Goal: Task Accomplishment & Management: Manage account settings

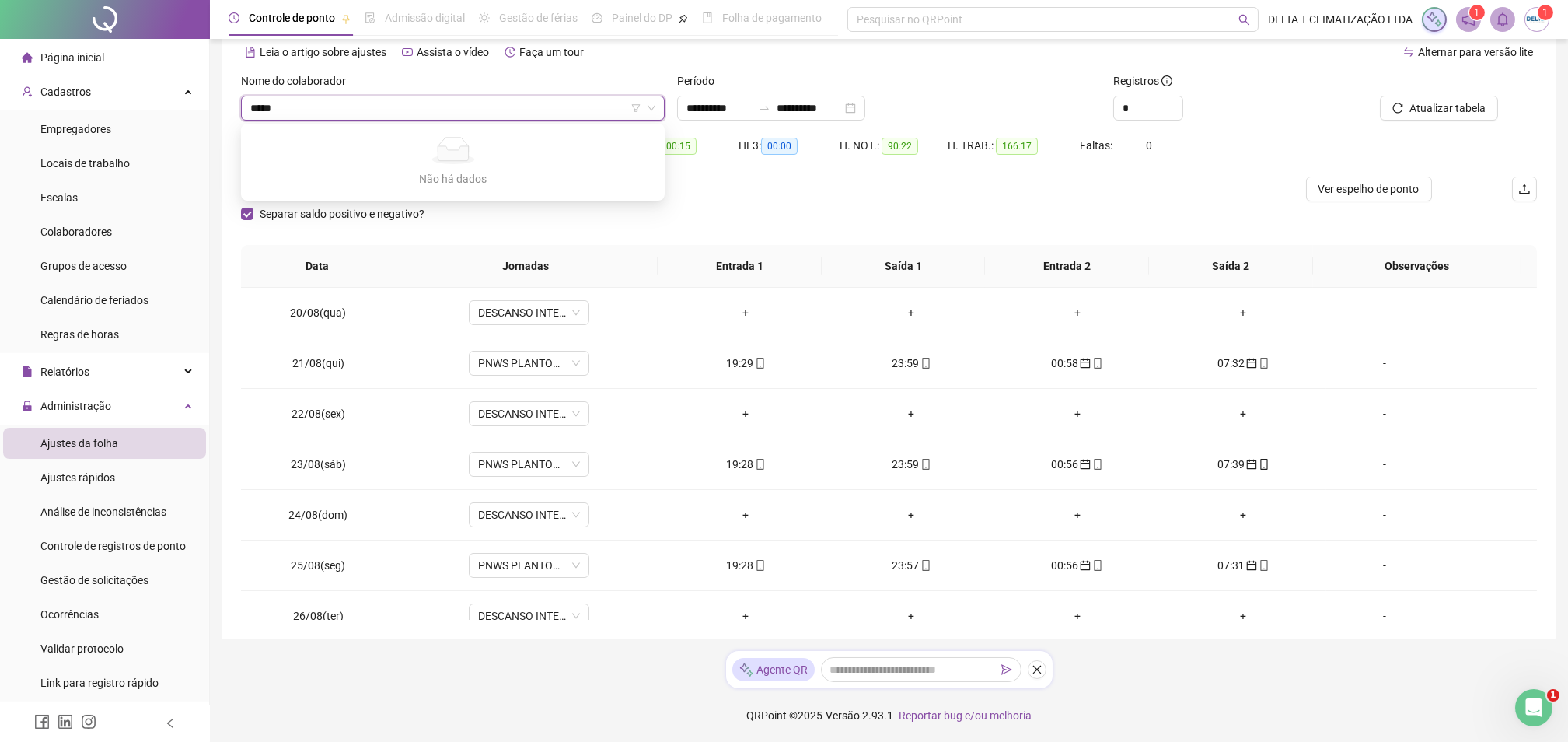
scroll to position [70, 0]
click at [1314, 103] on div "*" at bounding box center [1216, 108] width 206 height 25
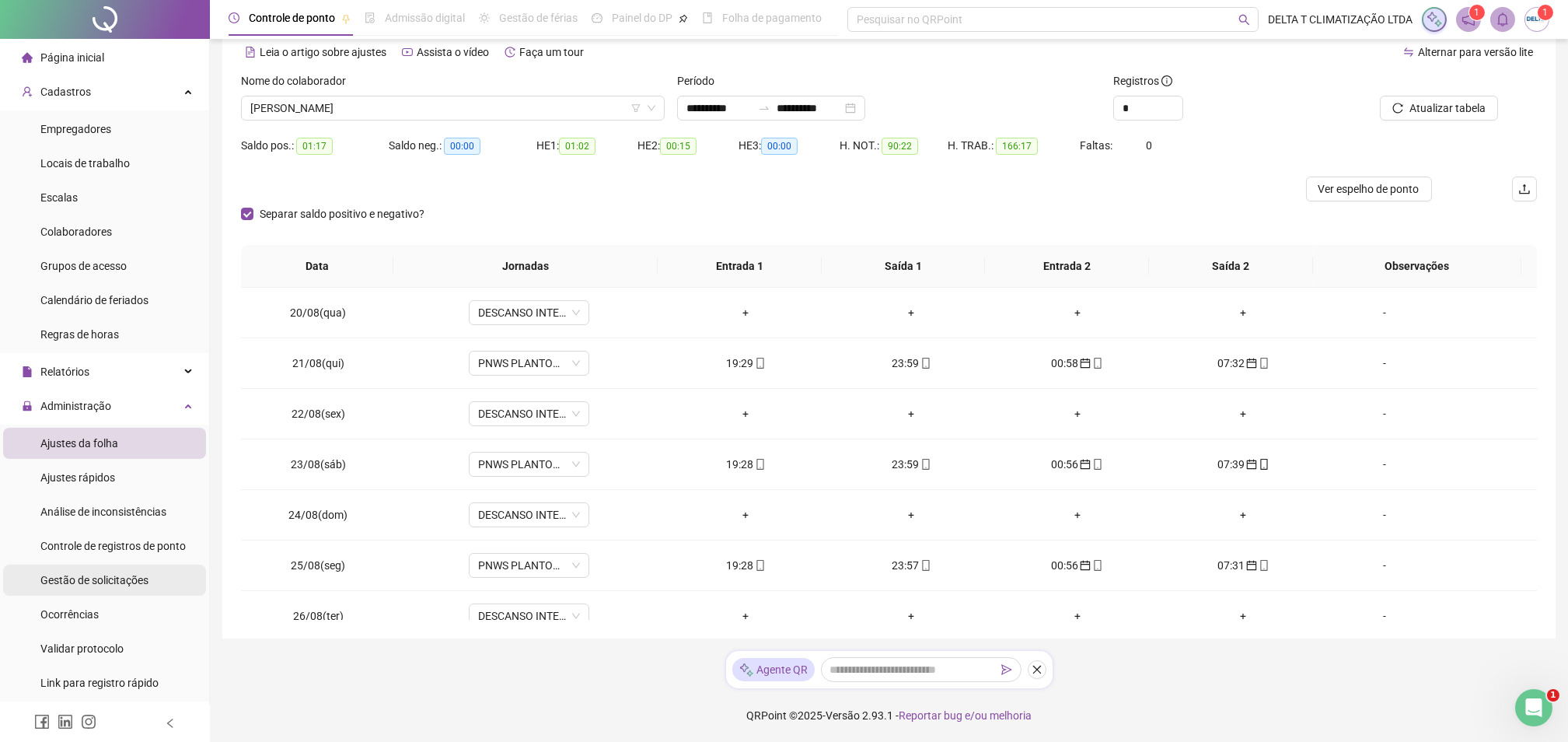
click at [140, 587] on div "Gestão de solicitações" at bounding box center [94, 580] width 108 height 31
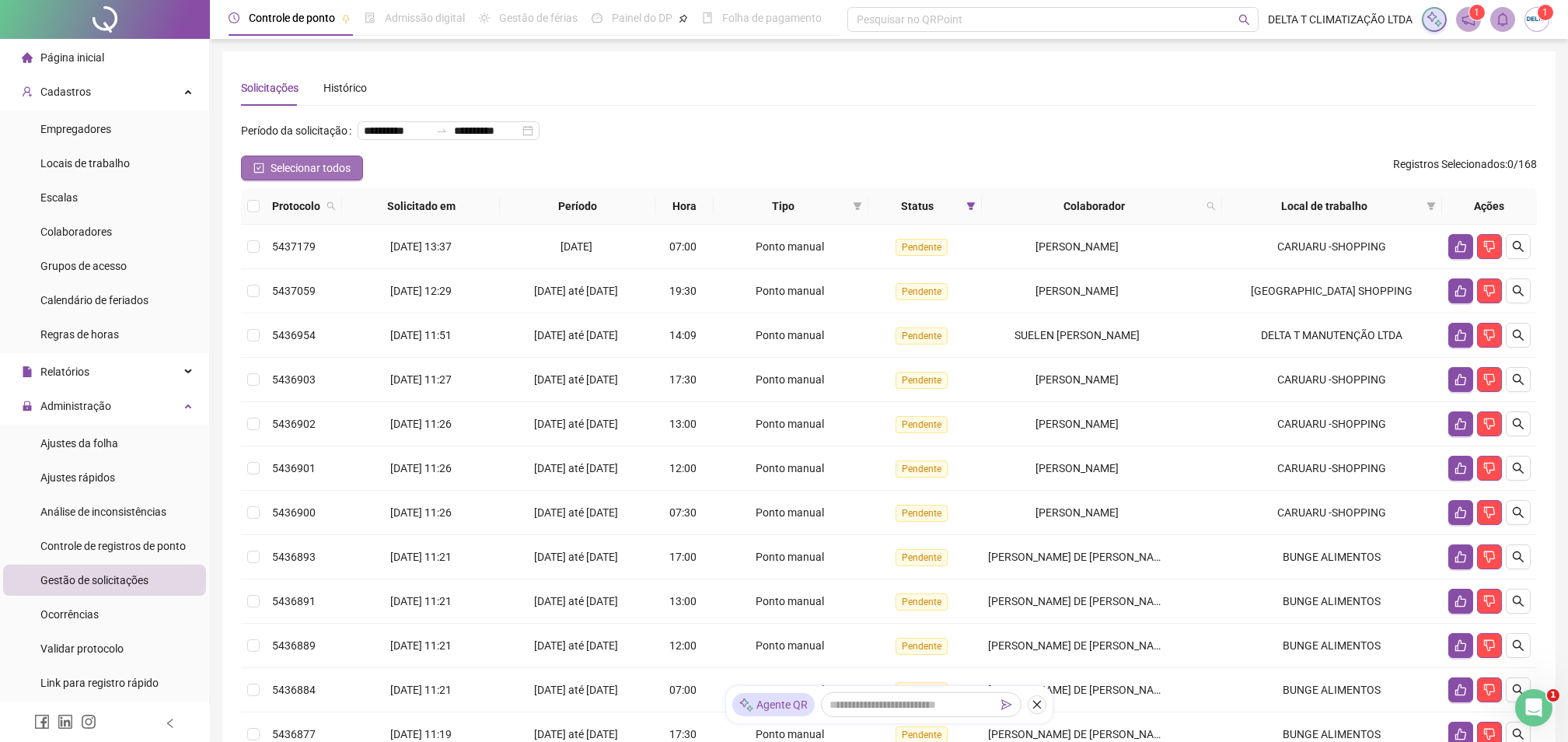
click at [279, 176] on span "Selecionar todos" at bounding box center [310, 168] width 80 height 17
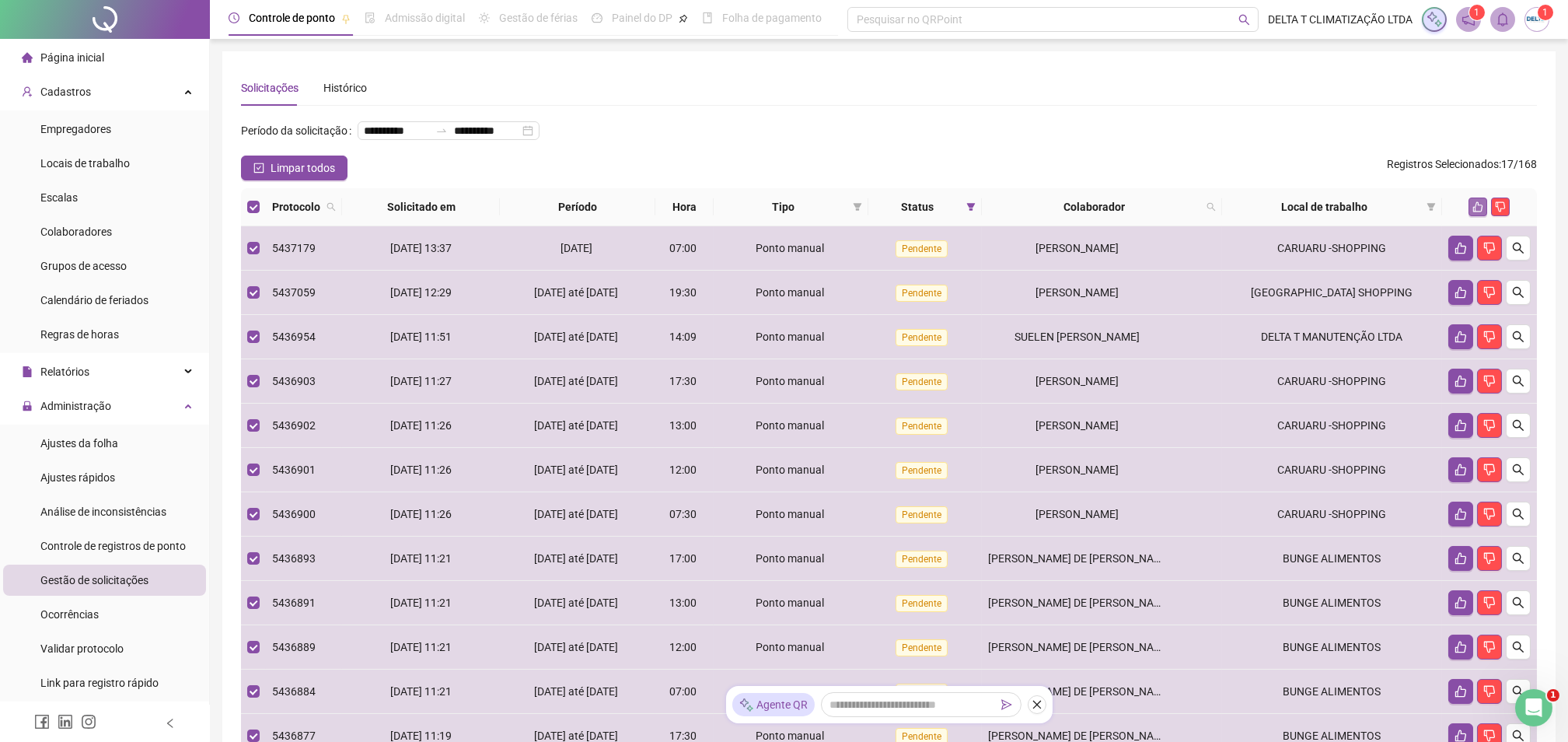
click at [1481, 216] on button "button" at bounding box center [1478, 207] width 19 height 19
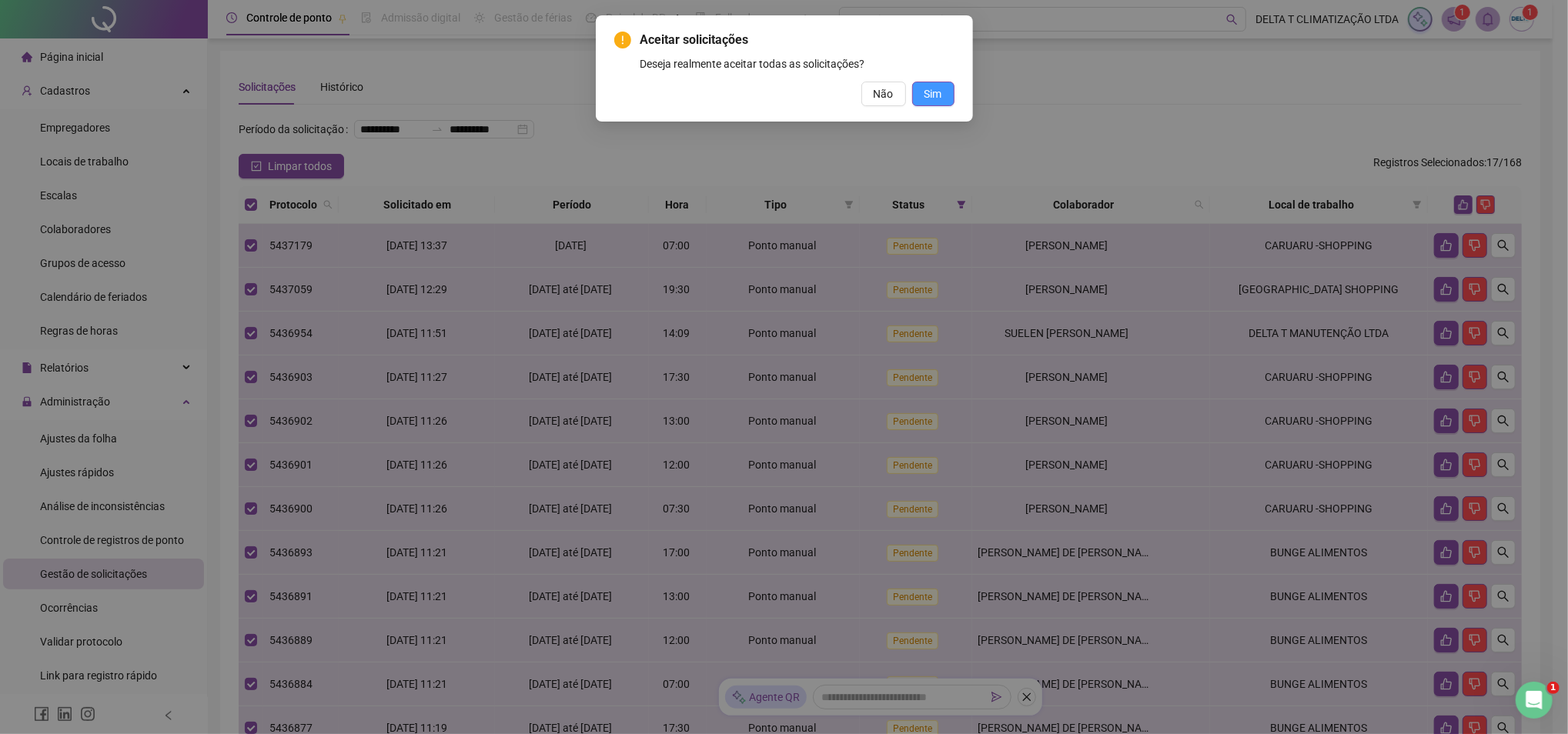
click at [938, 96] on span "Sim" at bounding box center [933, 94] width 18 height 17
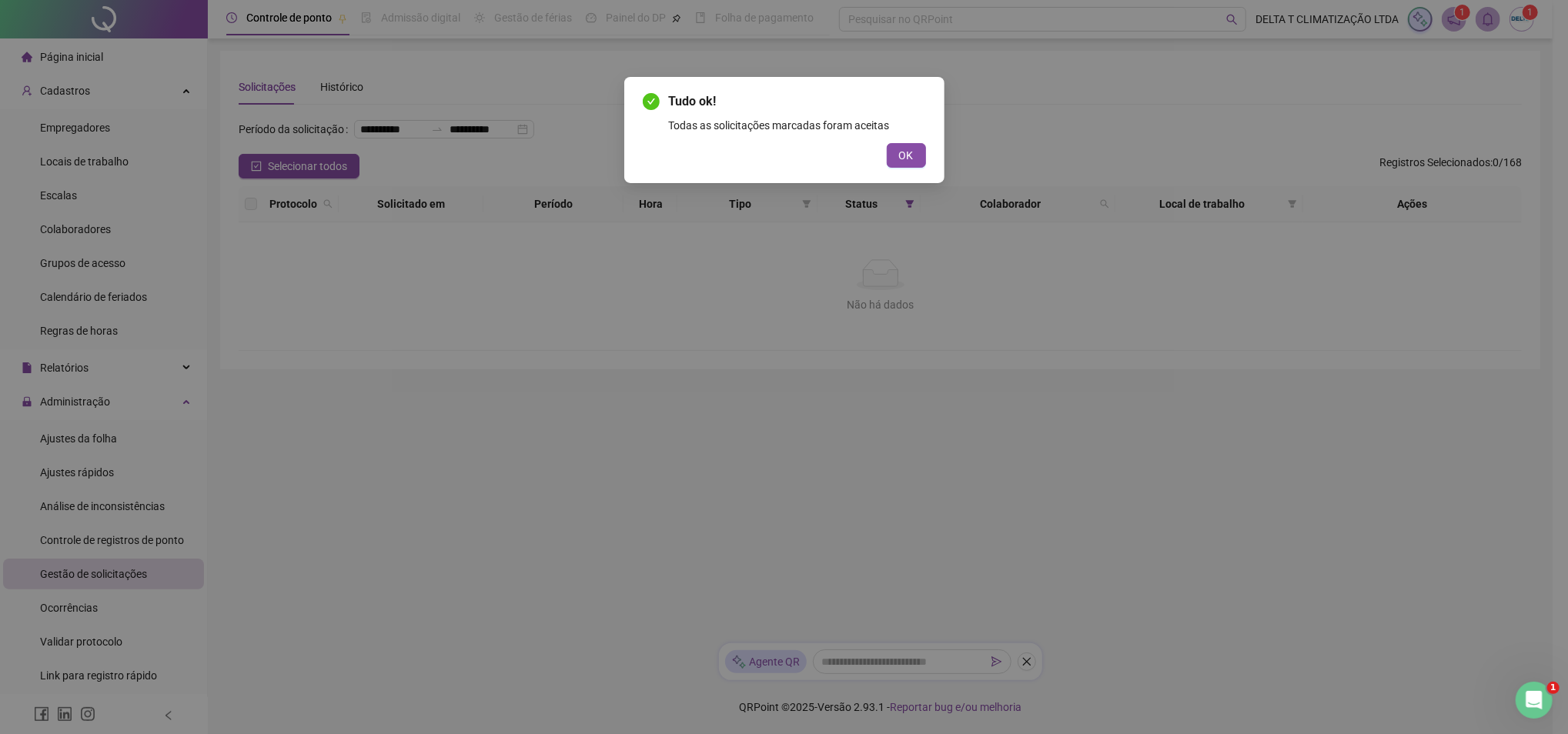
click at [914, 158] on button "OK" at bounding box center [906, 155] width 39 height 24
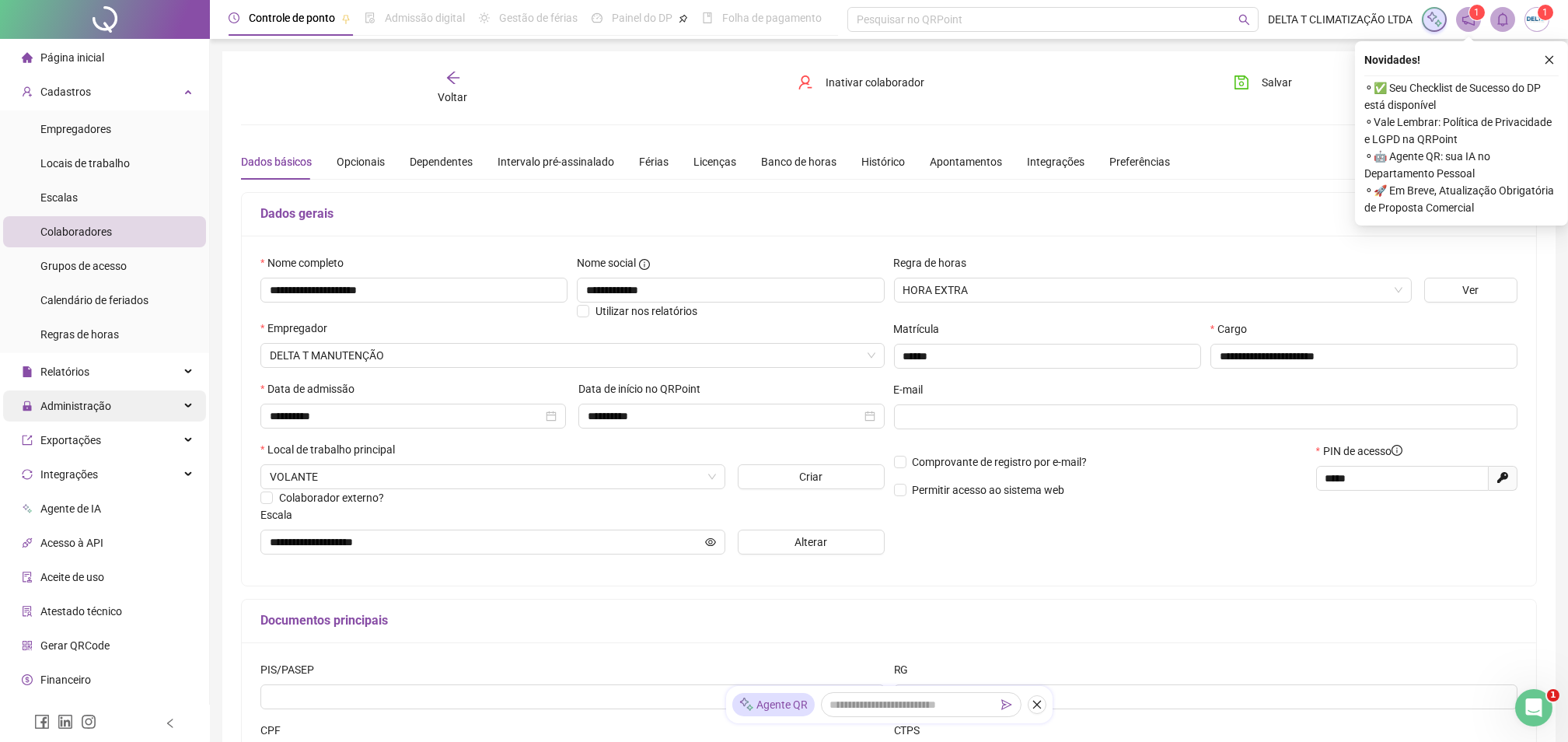
click at [89, 415] on span "Administração" at bounding box center [66, 405] width 89 height 31
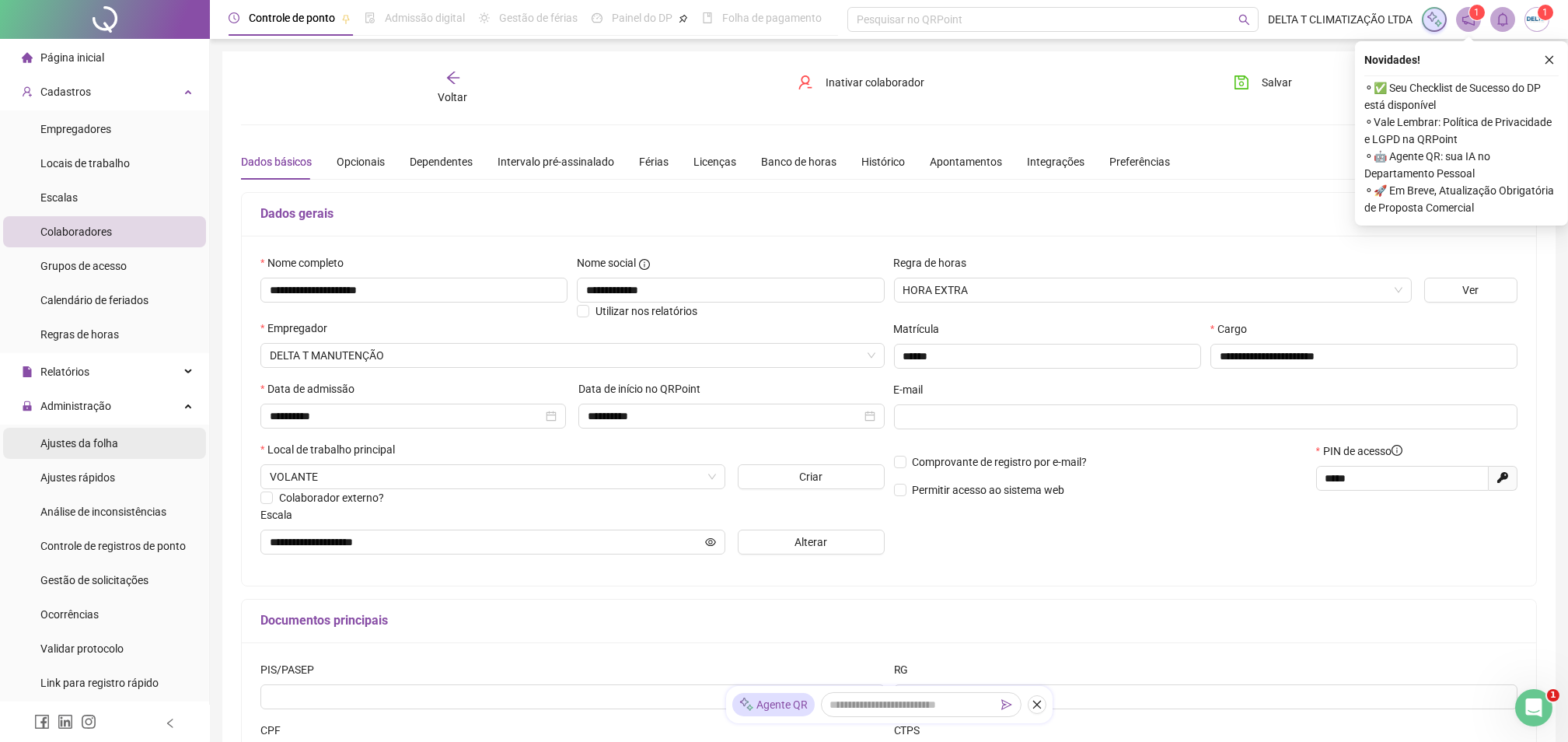
click at [92, 439] on span "Ajustes da folha" at bounding box center [80, 443] width 78 height 13
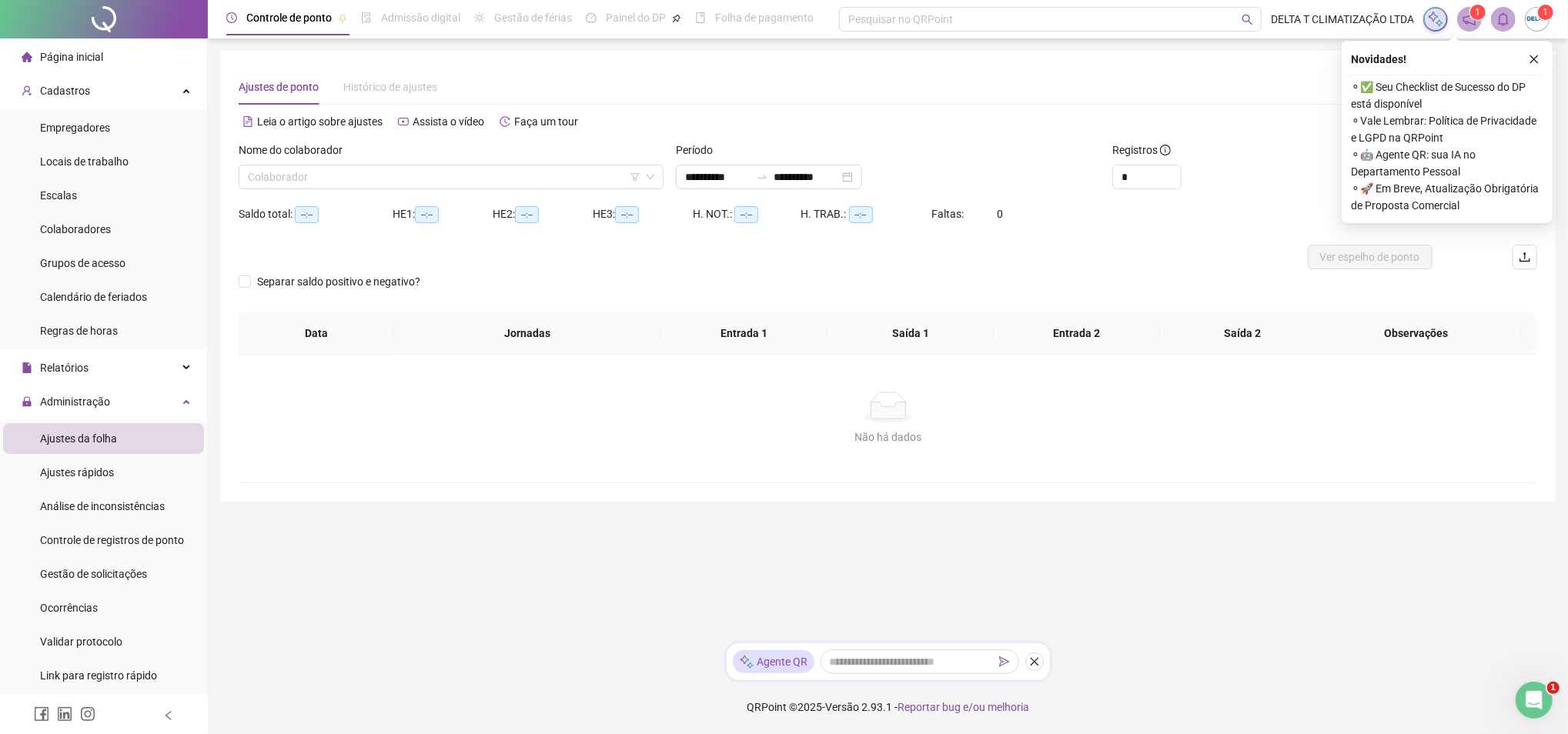
type input "**********"
click at [410, 178] on input "search" at bounding box center [444, 177] width 393 height 23
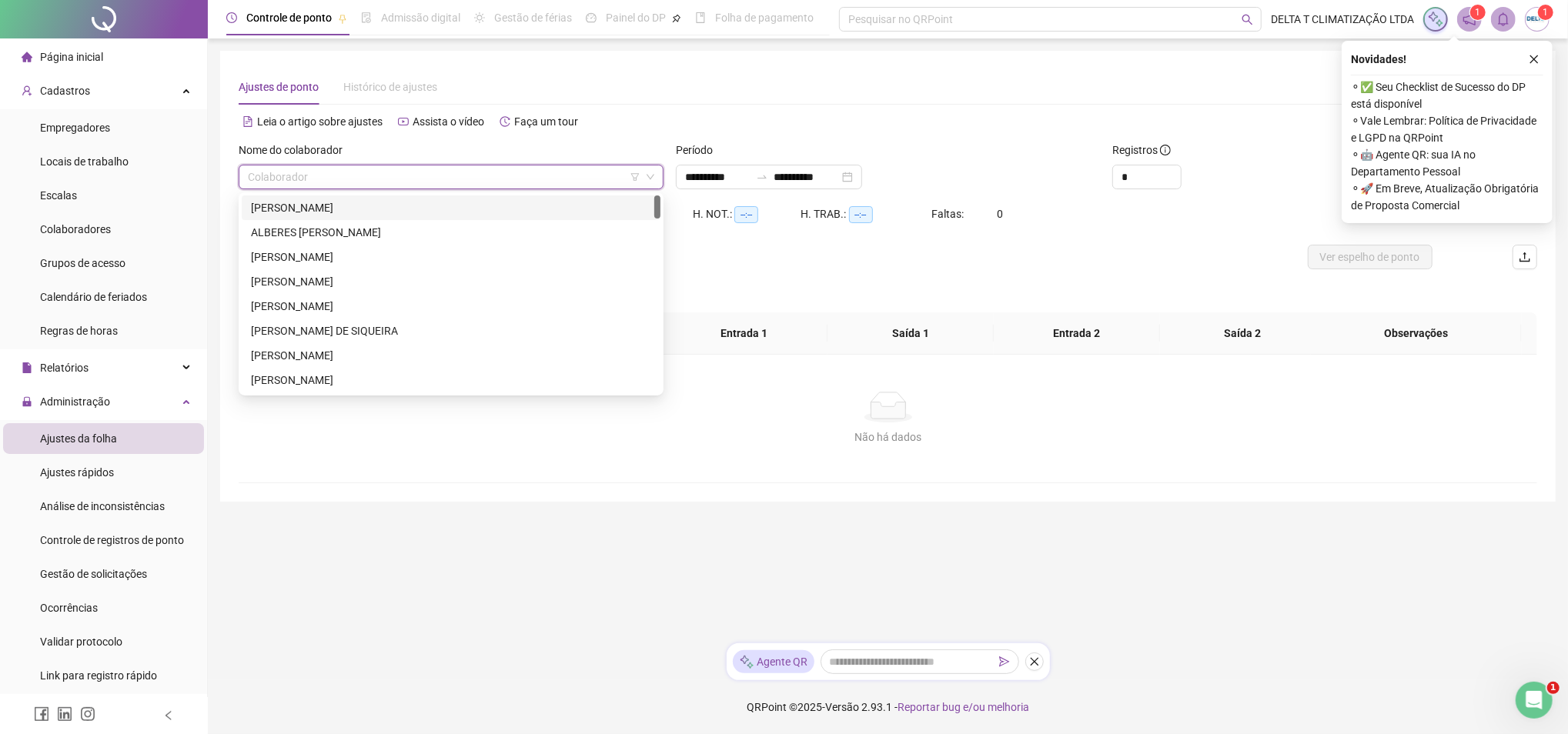
type input "*"
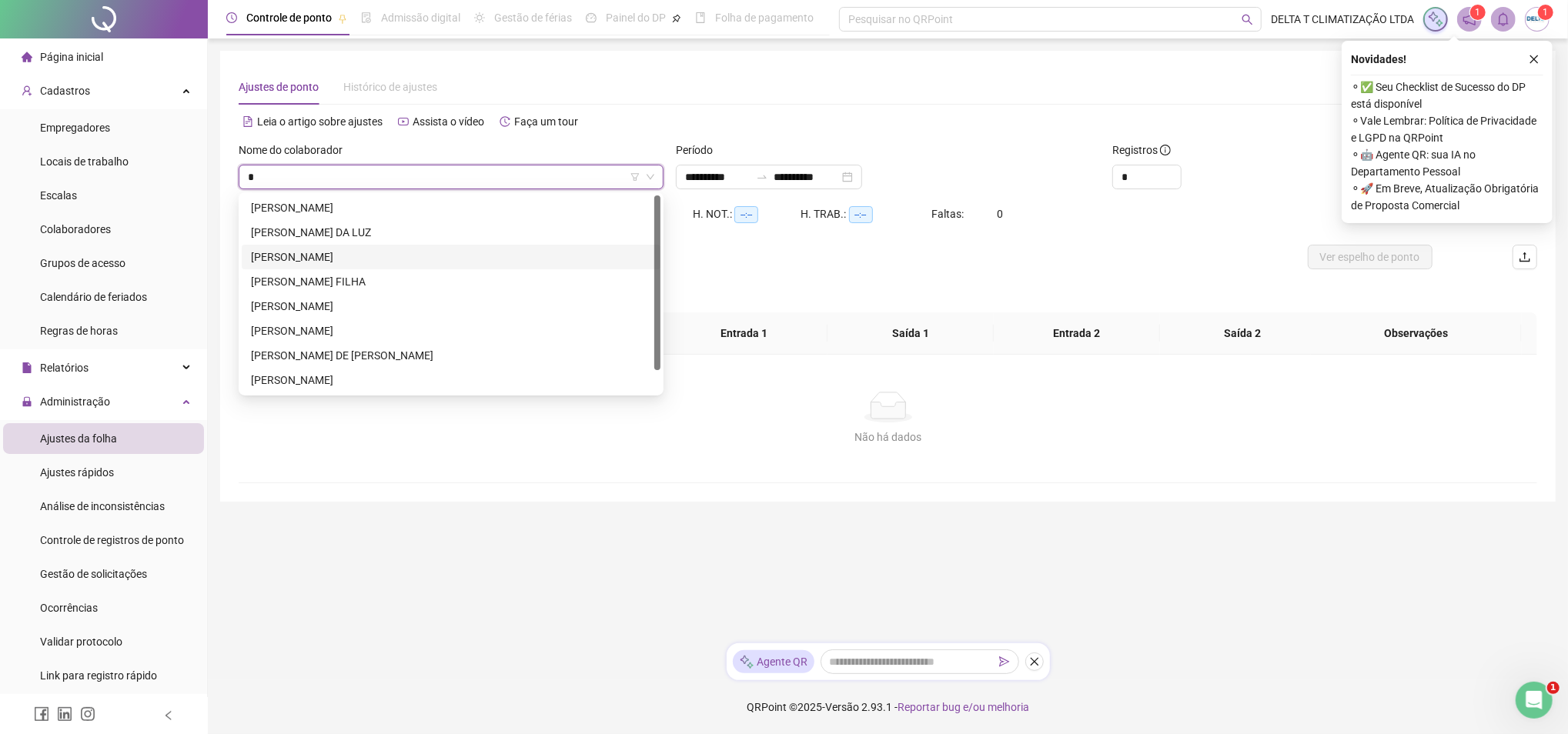
click at [386, 257] on div "HEITOR FERNANDO MONTEIRO FERREIRA" at bounding box center [451, 257] width 400 height 17
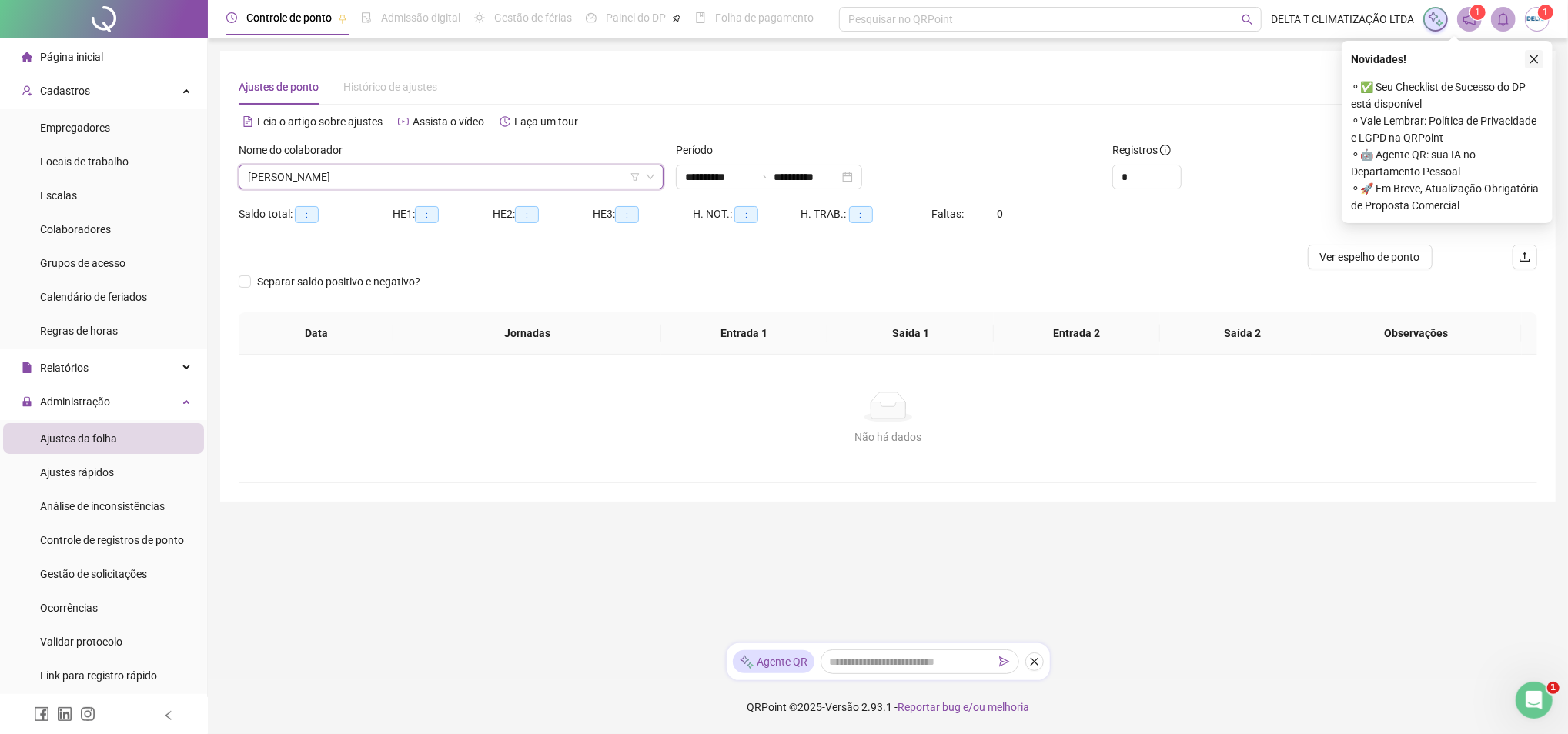
click at [1534, 60] on icon "close" at bounding box center [1534, 59] width 11 height 11
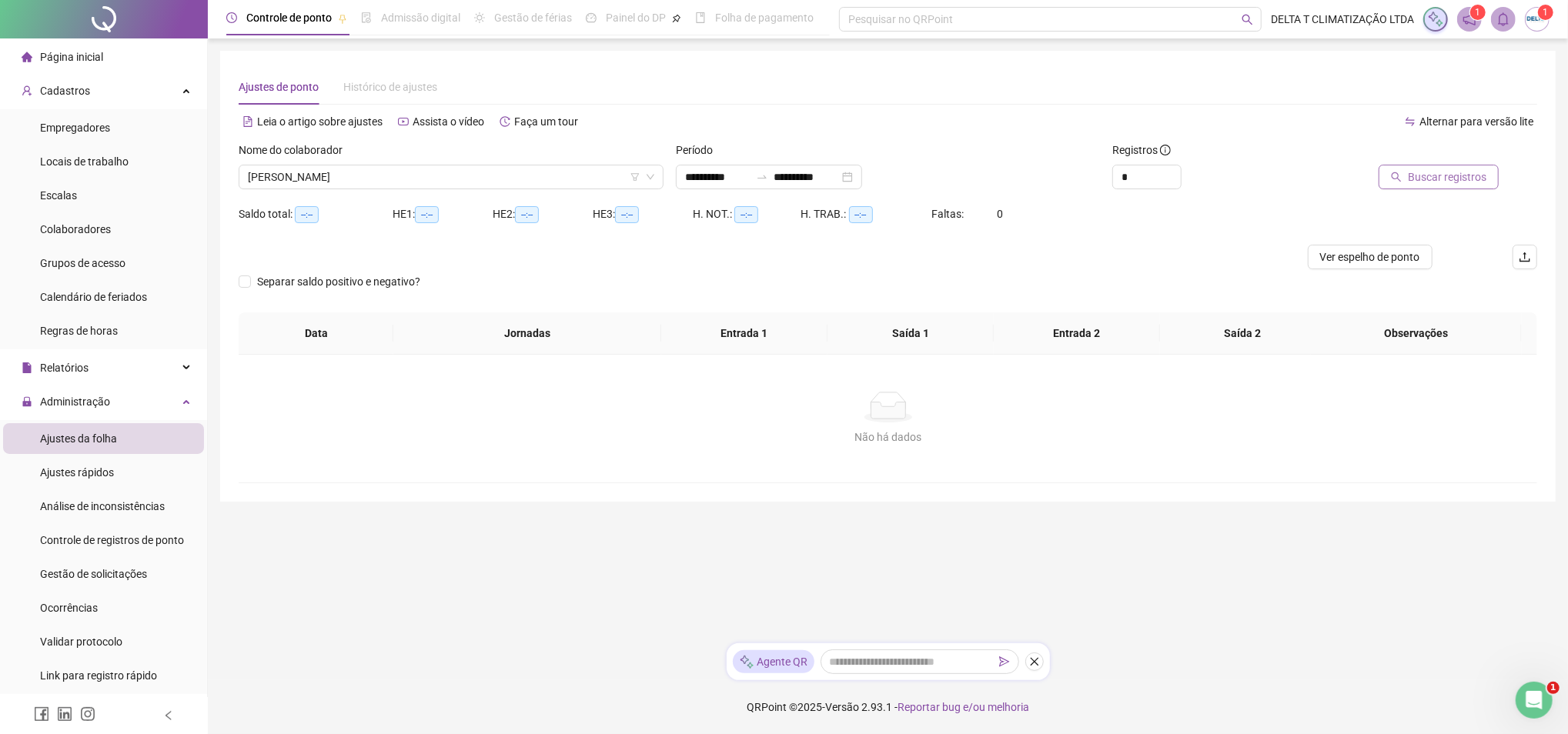
click at [1424, 179] on span "Buscar registros" at bounding box center [1447, 177] width 79 height 17
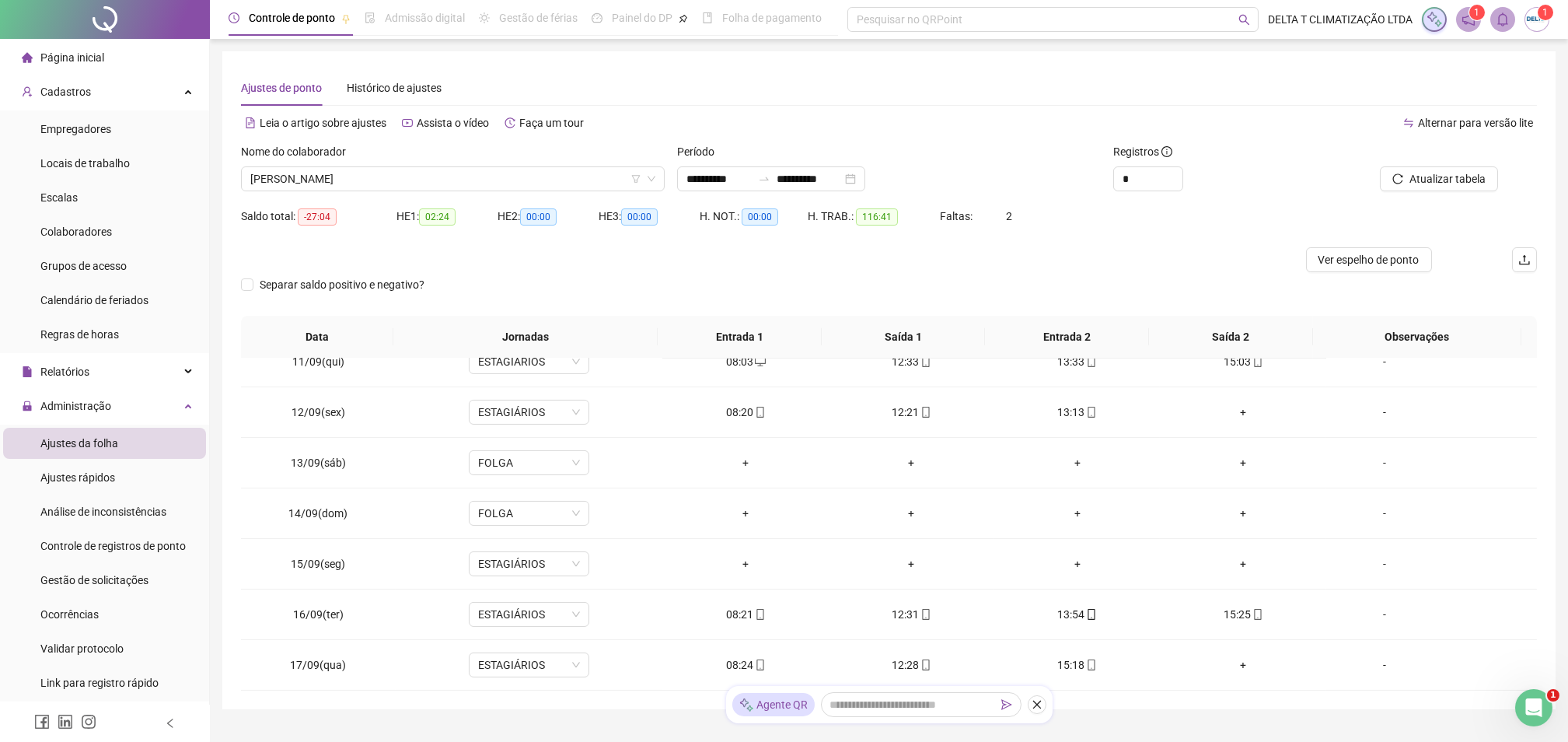
scroll to position [1140, 0]
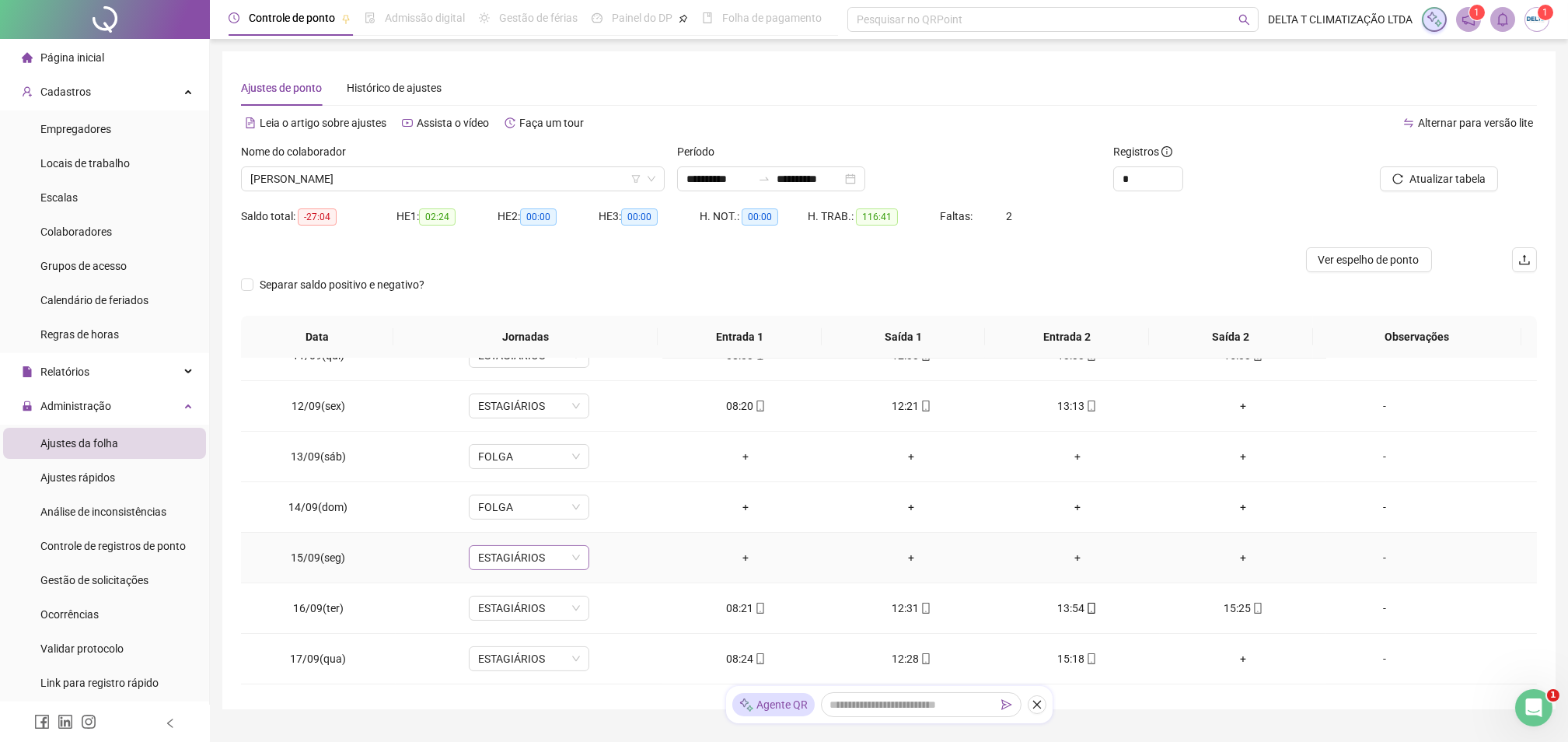
click at [543, 558] on span "ESTAGIÁRIOS" at bounding box center [529, 558] width 102 height 24
type input "***"
click at [519, 481] on div "Folga" at bounding box center [538, 476] width 103 height 17
click at [594, 519] on span "Sim" at bounding box center [599, 518] width 18 height 17
click at [1353, 556] on div "-" at bounding box center [1385, 557] width 92 height 17
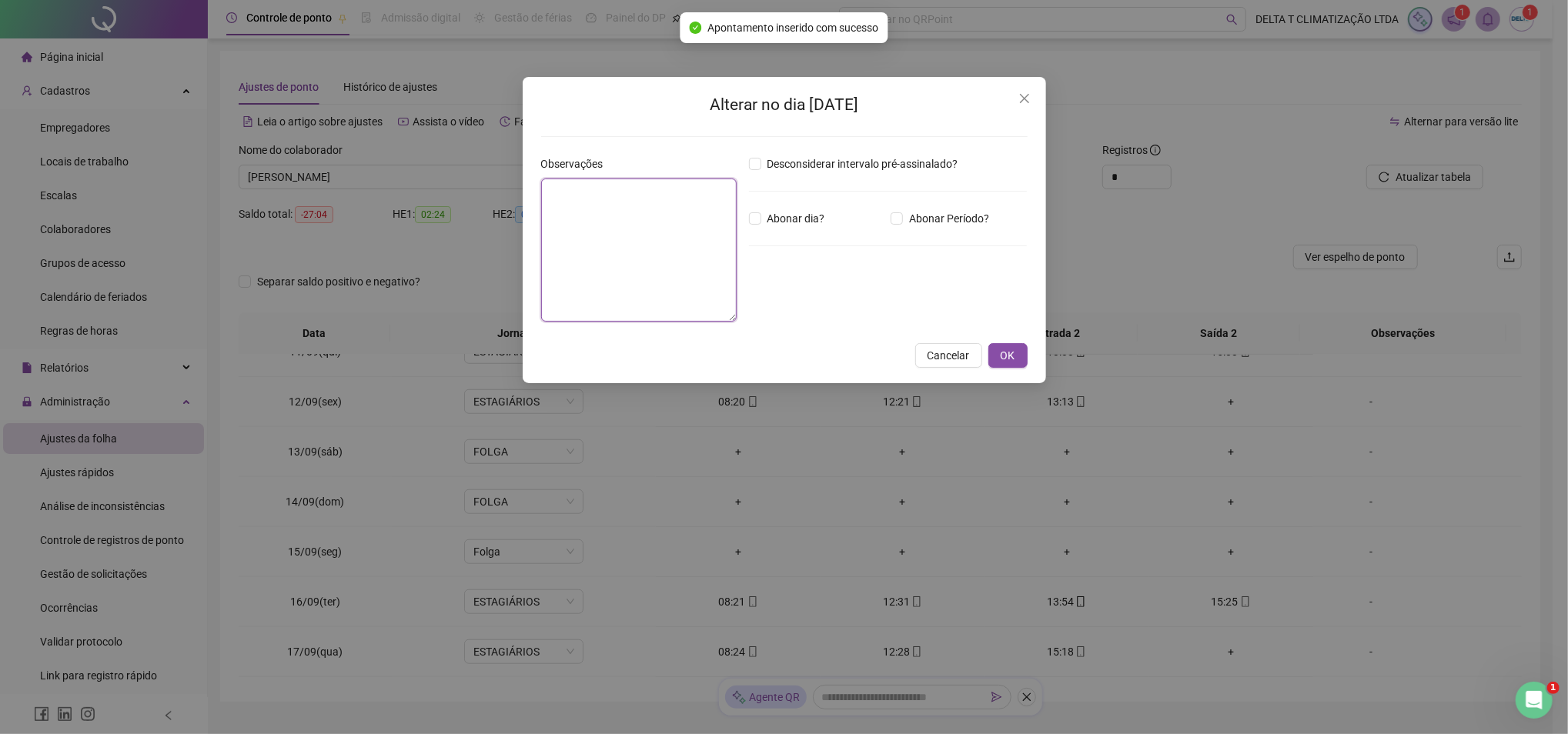
click at [619, 247] on textarea at bounding box center [639, 250] width 196 height 143
type textarea "*******"
click at [1015, 348] on button "OK" at bounding box center [1007, 355] width 39 height 24
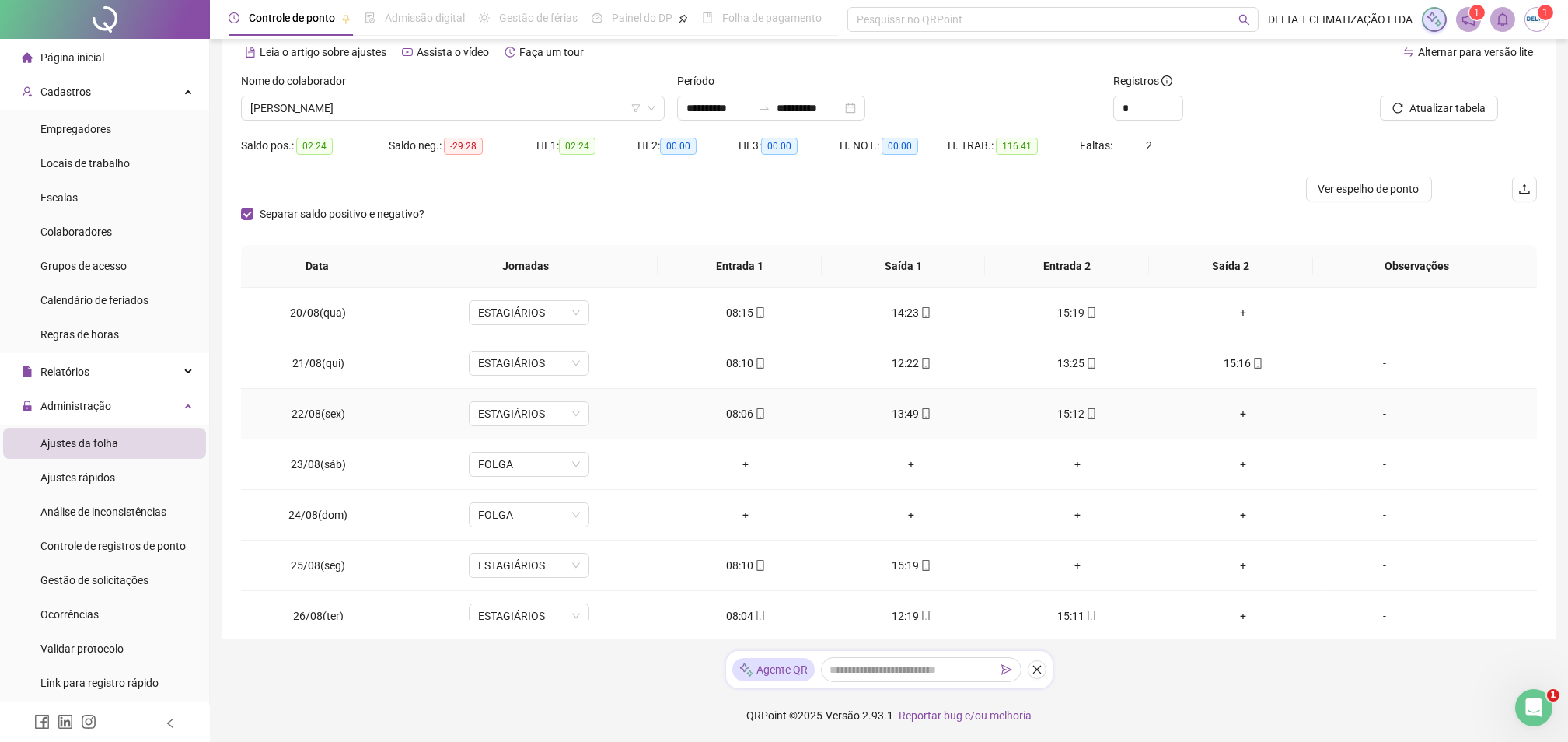
scroll to position [0, 0]
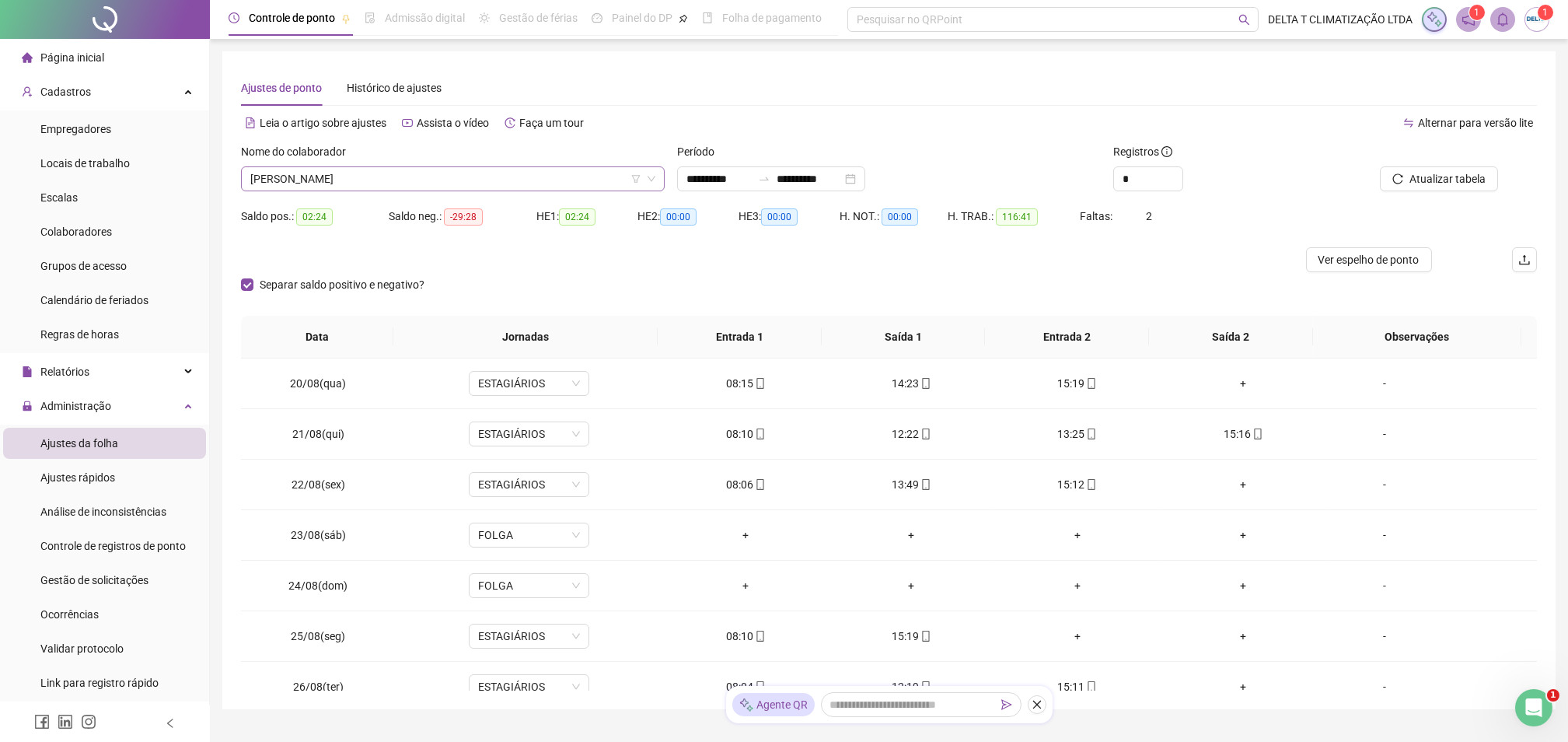
click at [488, 181] on span "HEITOR FERNANDO MONTEIRO FERREIRA" at bounding box center [453, 179] width 405 height 24
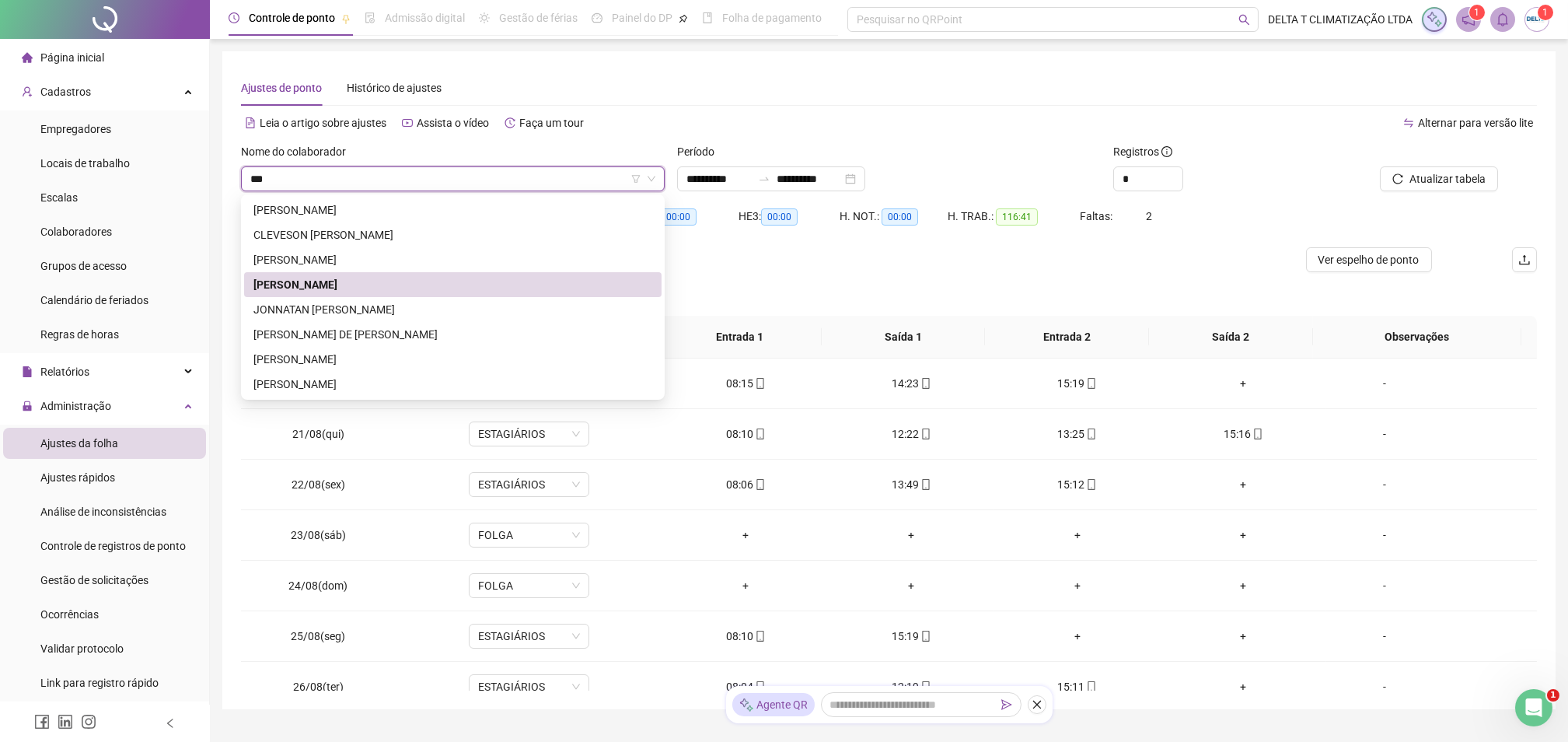
type input "****"
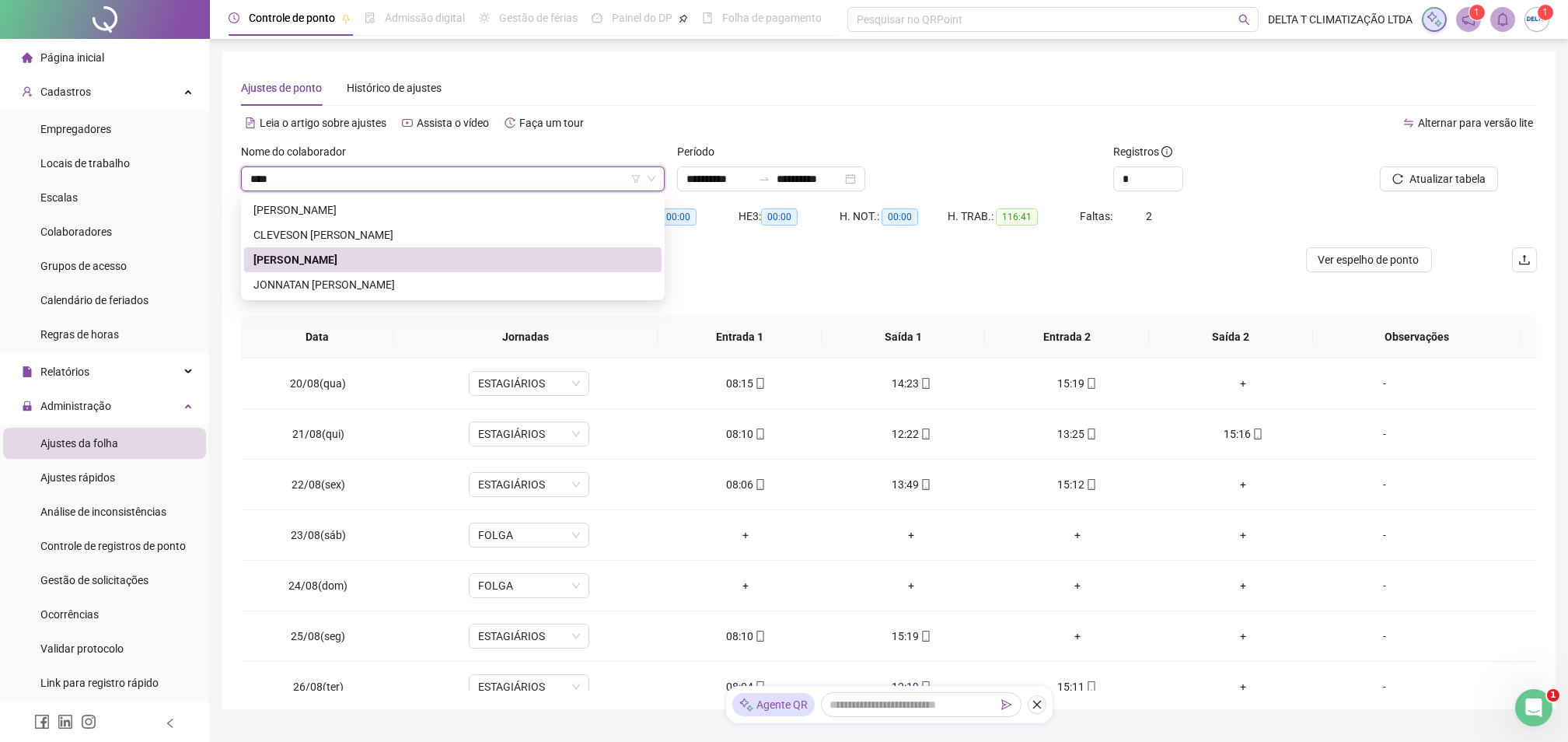
click at [432, 257] on div "HEITOR FERNANDO MONTEIRO FERREIRA" at bounding box center [453, 259] width 399 height 17
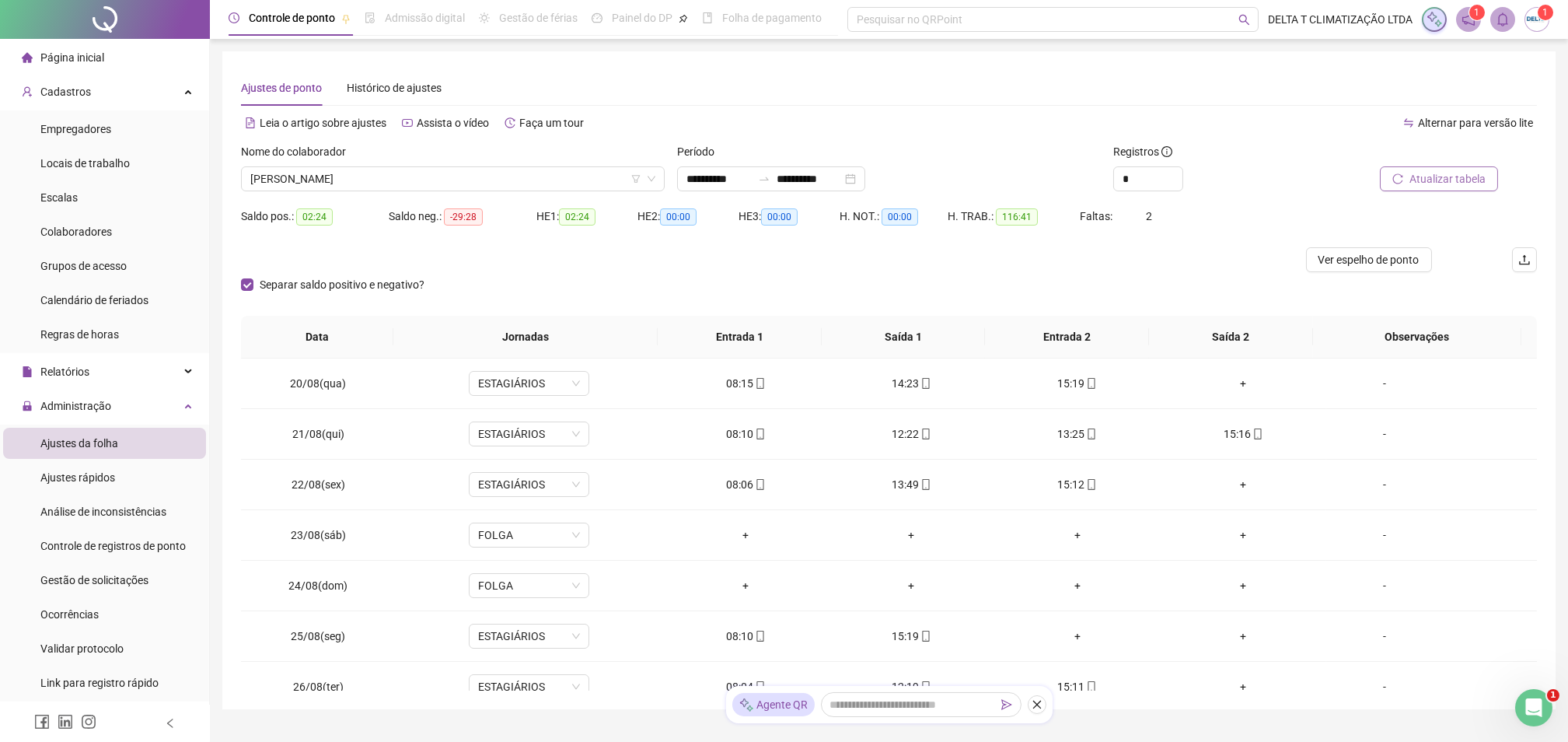
click at [1481, 180] on span "Atualizar tabela" at bounding box center [1448, 179] width 76 height 17
click at [1426, 189] on button "Atualizar tabela" at bounding box center [1438, 178] width 118 height 25
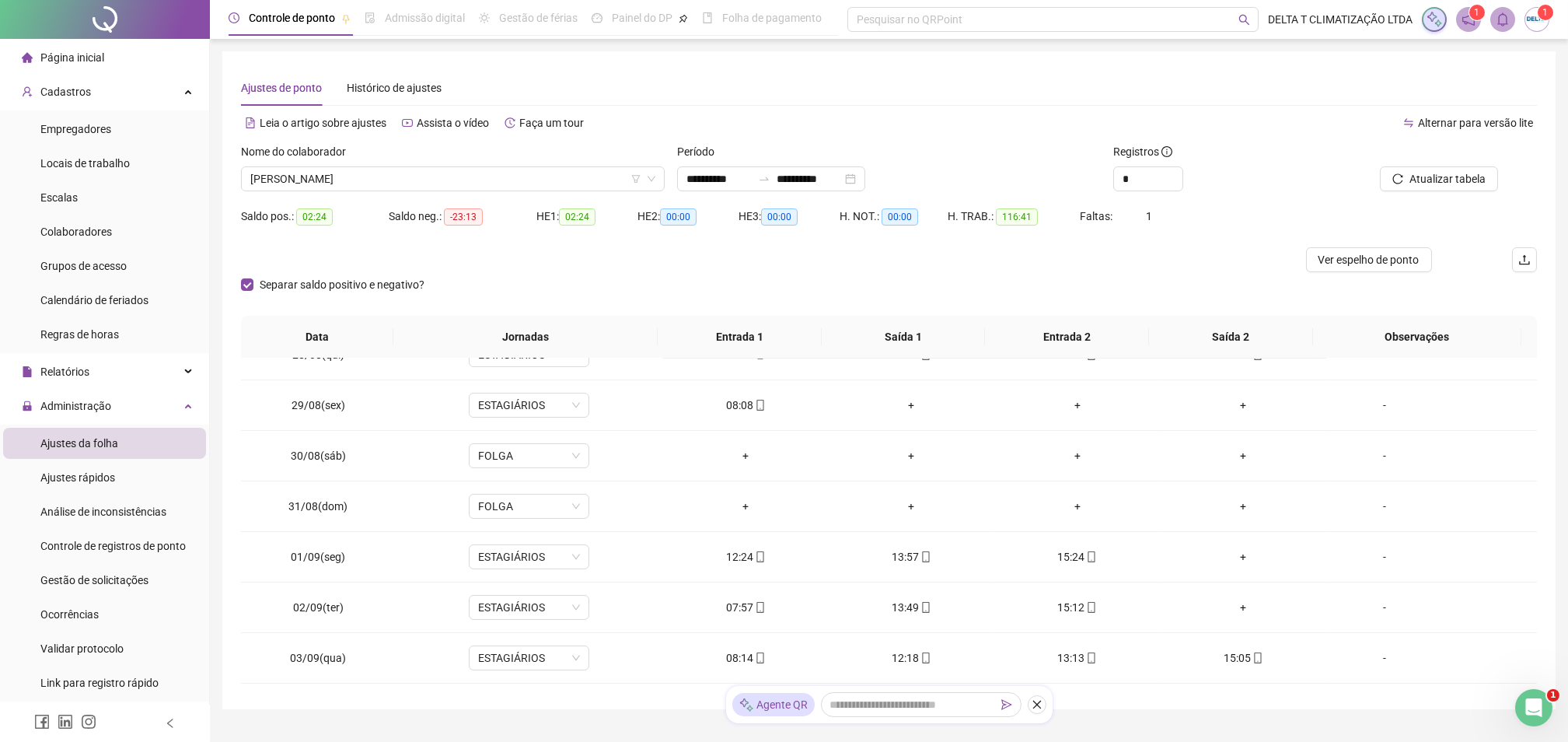
scroll to position [406, 0]
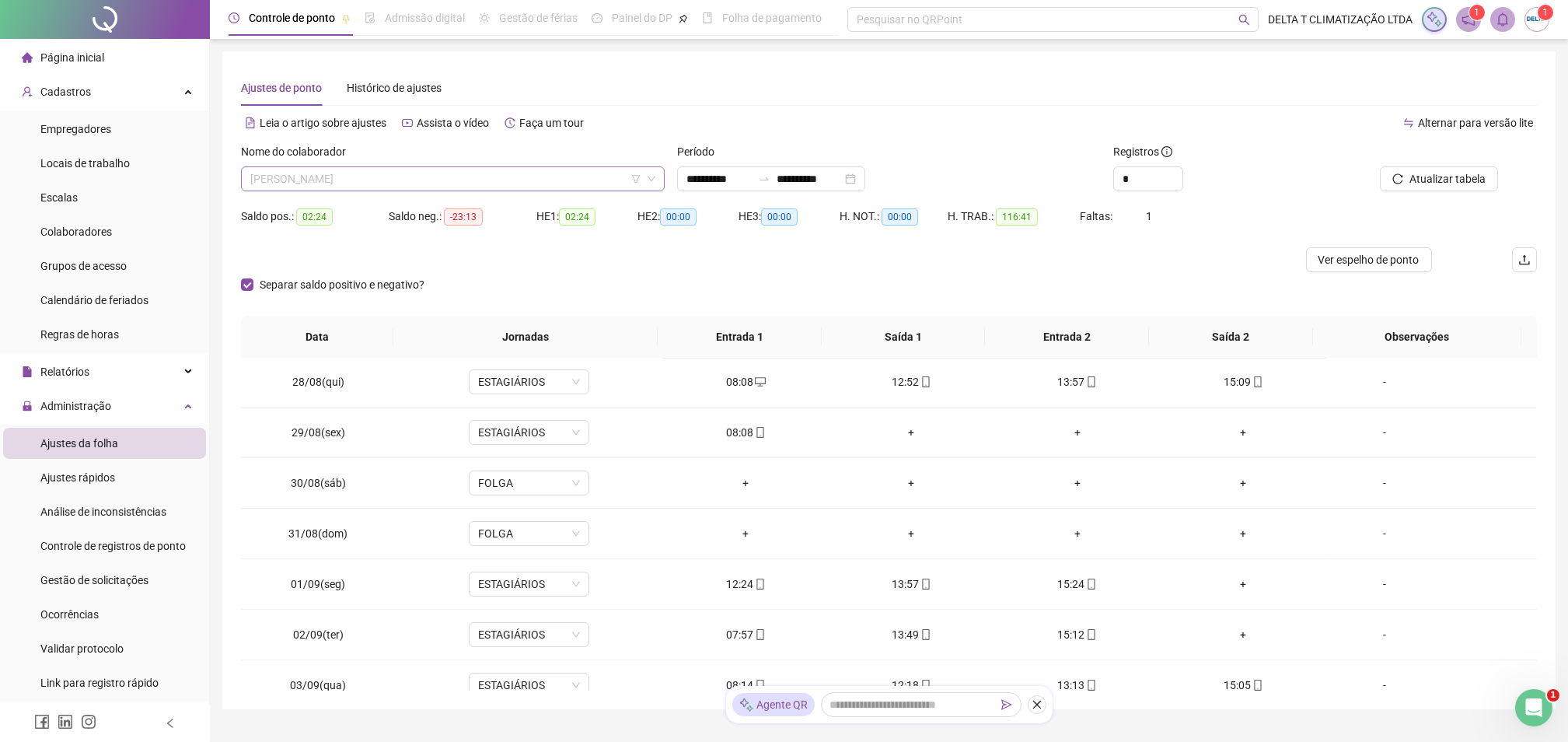
click at [515, 167] on span "HEITOR FERNANDO MONTEIRO FERREIRA" at bounding box center [453, 179] width 405 height 24
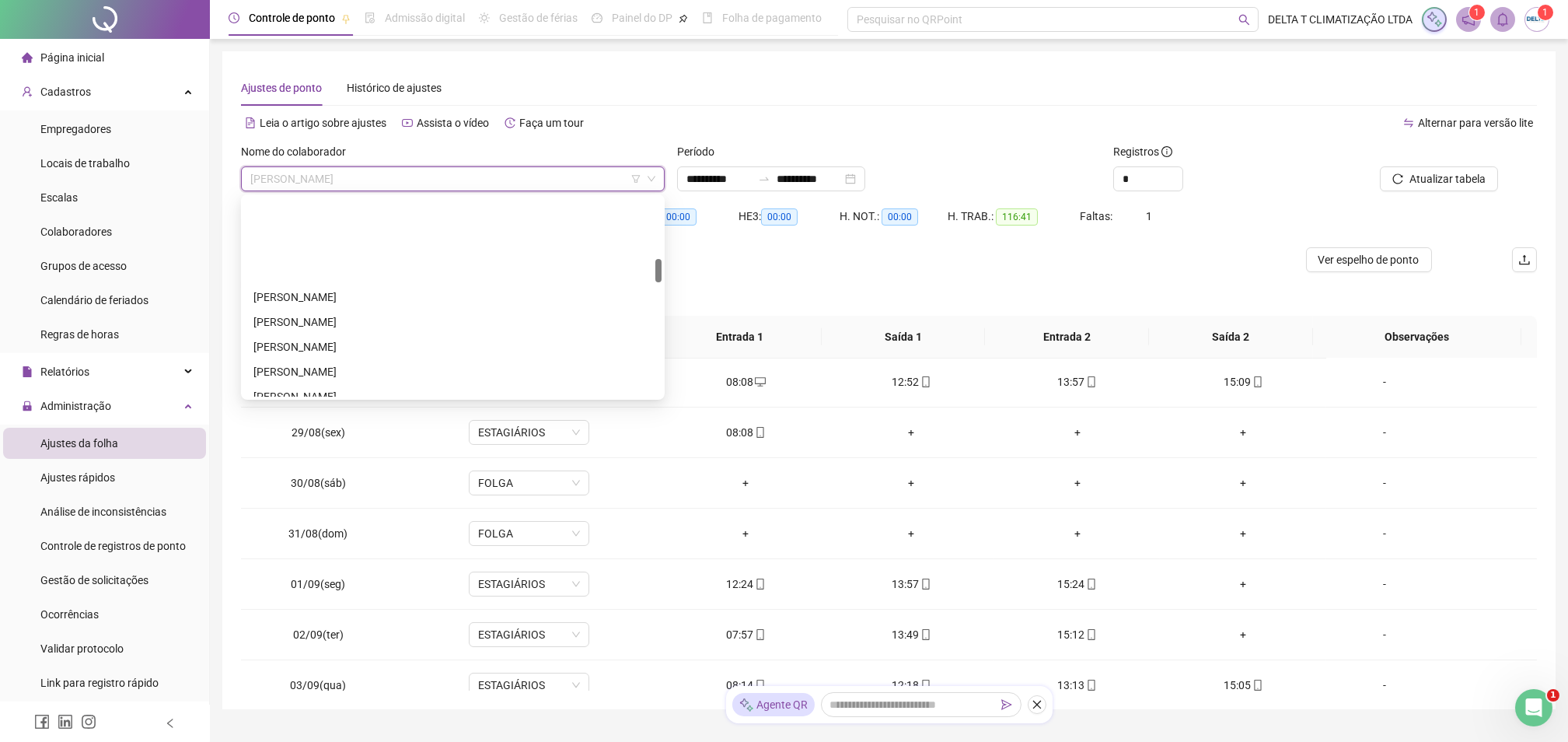
scroll to position [514, 0]
click at [357, 266] on div "ELTON FERREIRA DA SILVA JÚNIOR" at bounding box center [453, 268] width 399 height 17
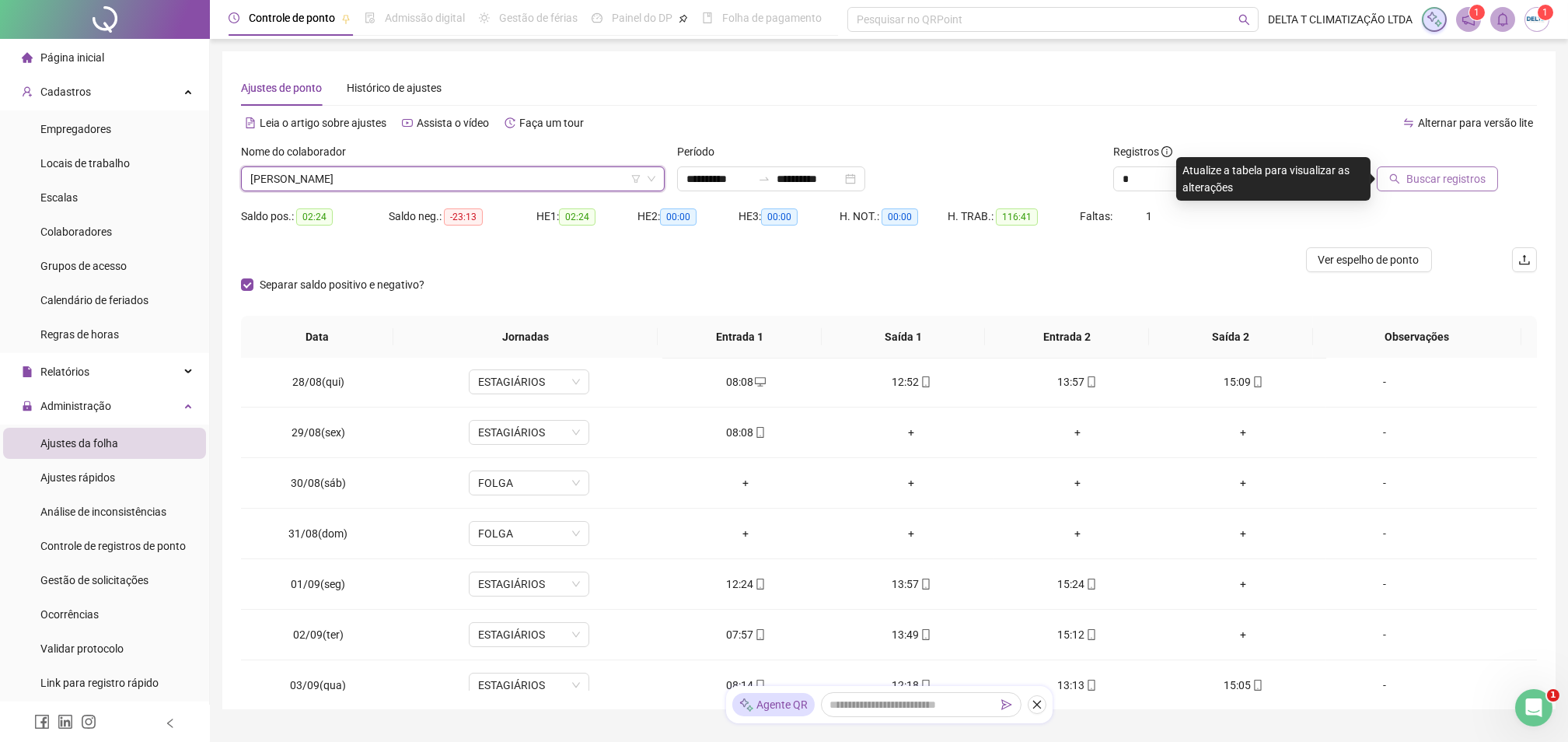
click at [1444, 180] on span "Buscar registros" at bounding box center [1447, 179] width 80 height 17
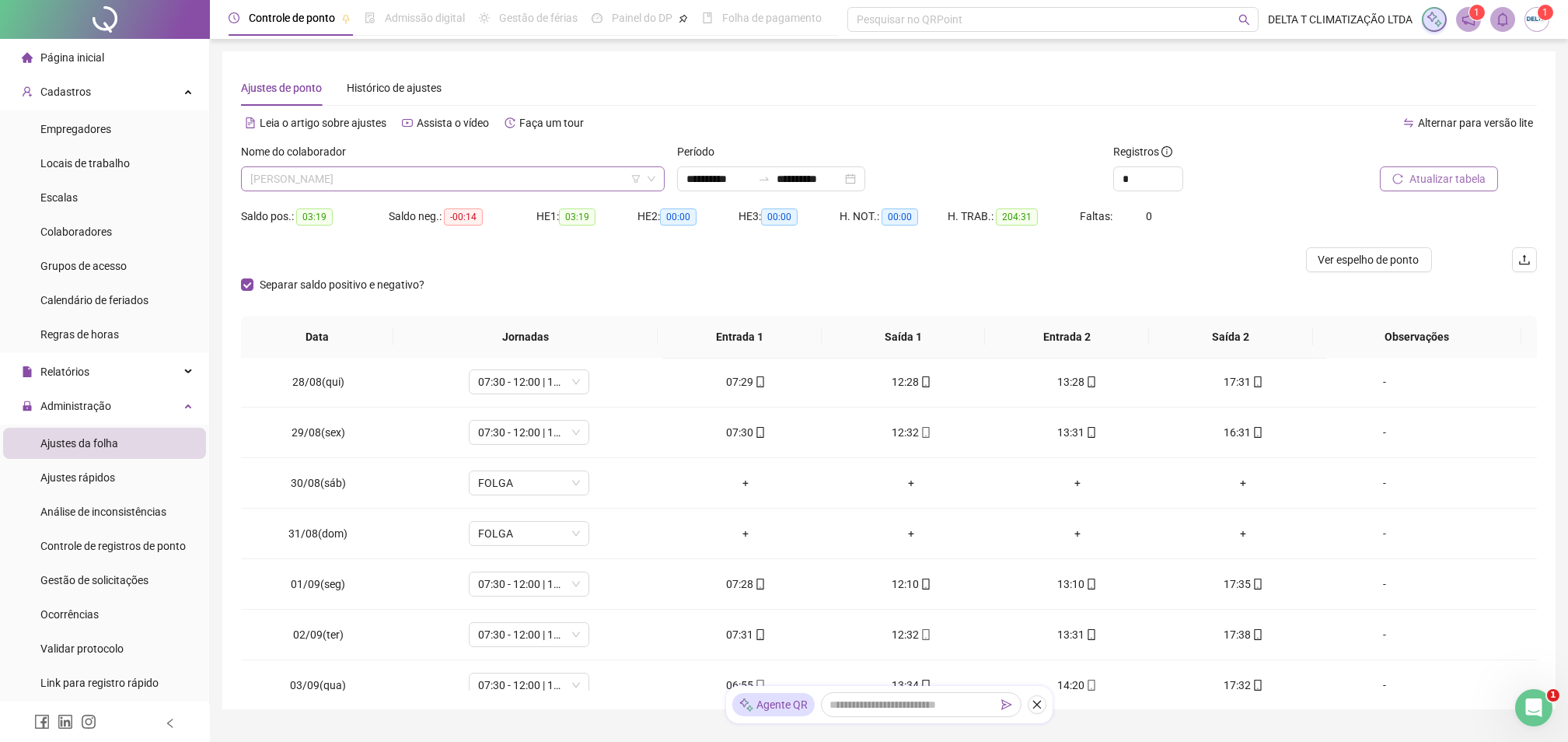
click at [449, 176] on span "ELTON FERREIRA DA SILVA JÚNIOR" at bounding box center [453, 179] width 405 height 24
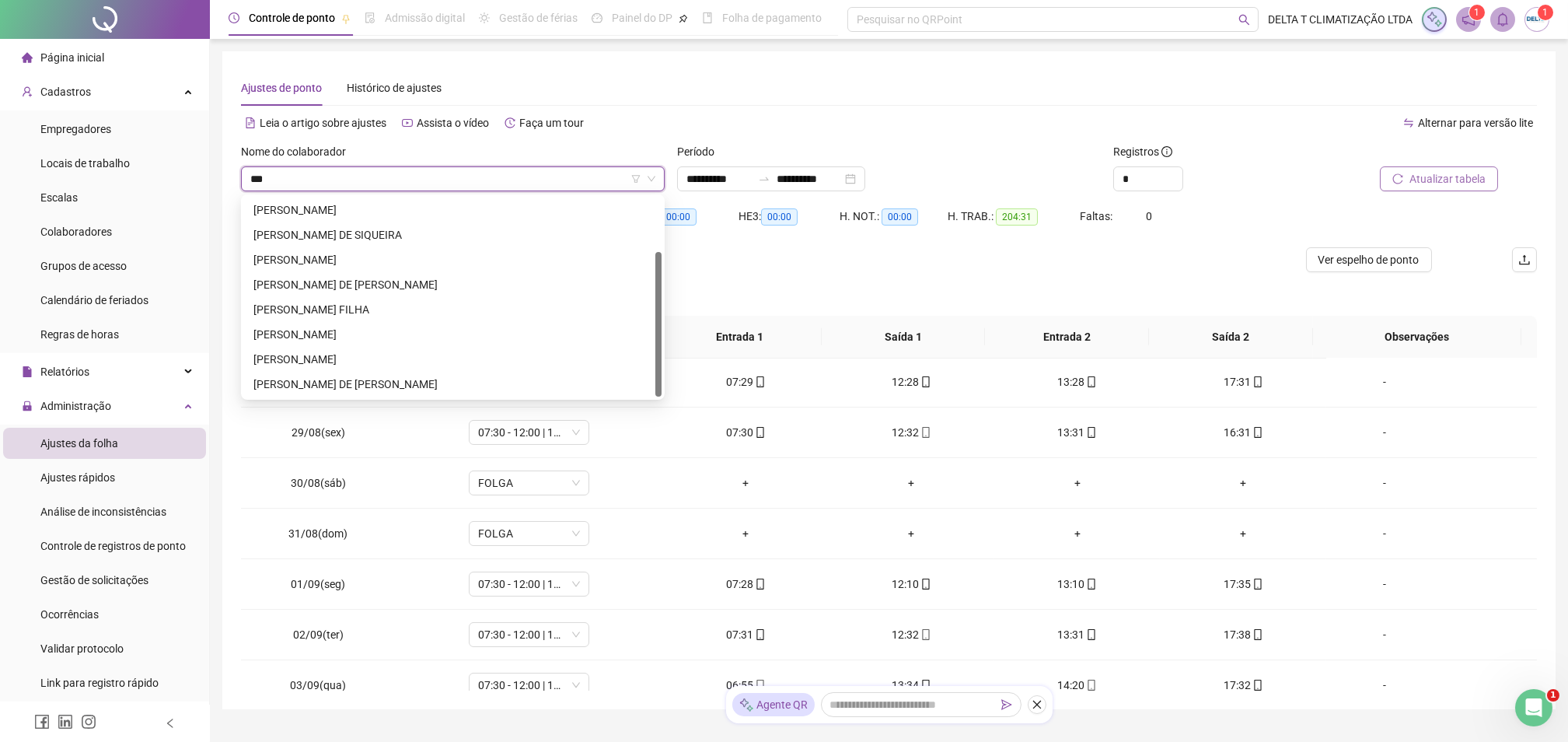
scroll to position [0, 0]
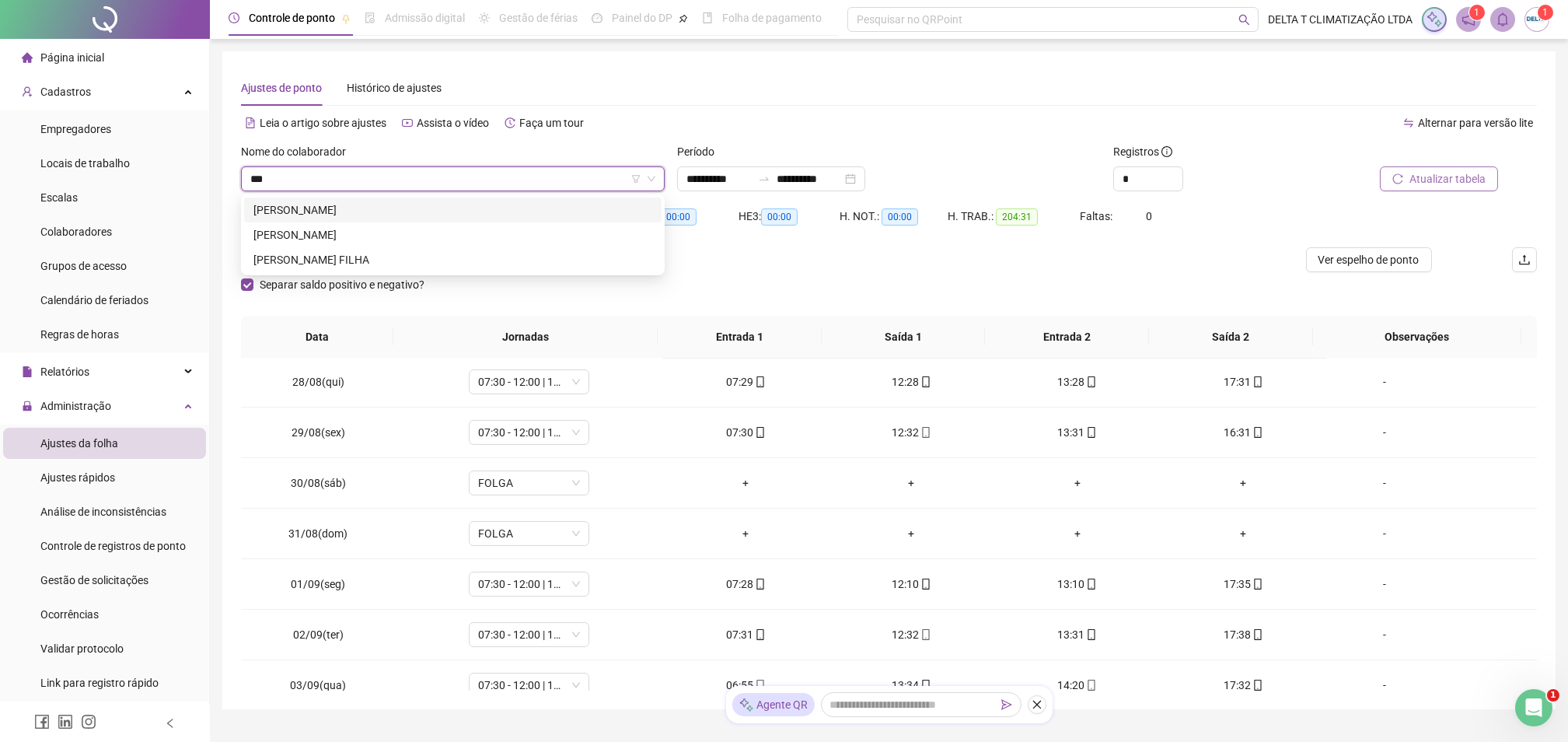
type input "****"
click at [465, 211] on div "ALEXANDRE SILVA DO NASCIMENTO" at bounding box center [453, 209] width 399 height 17
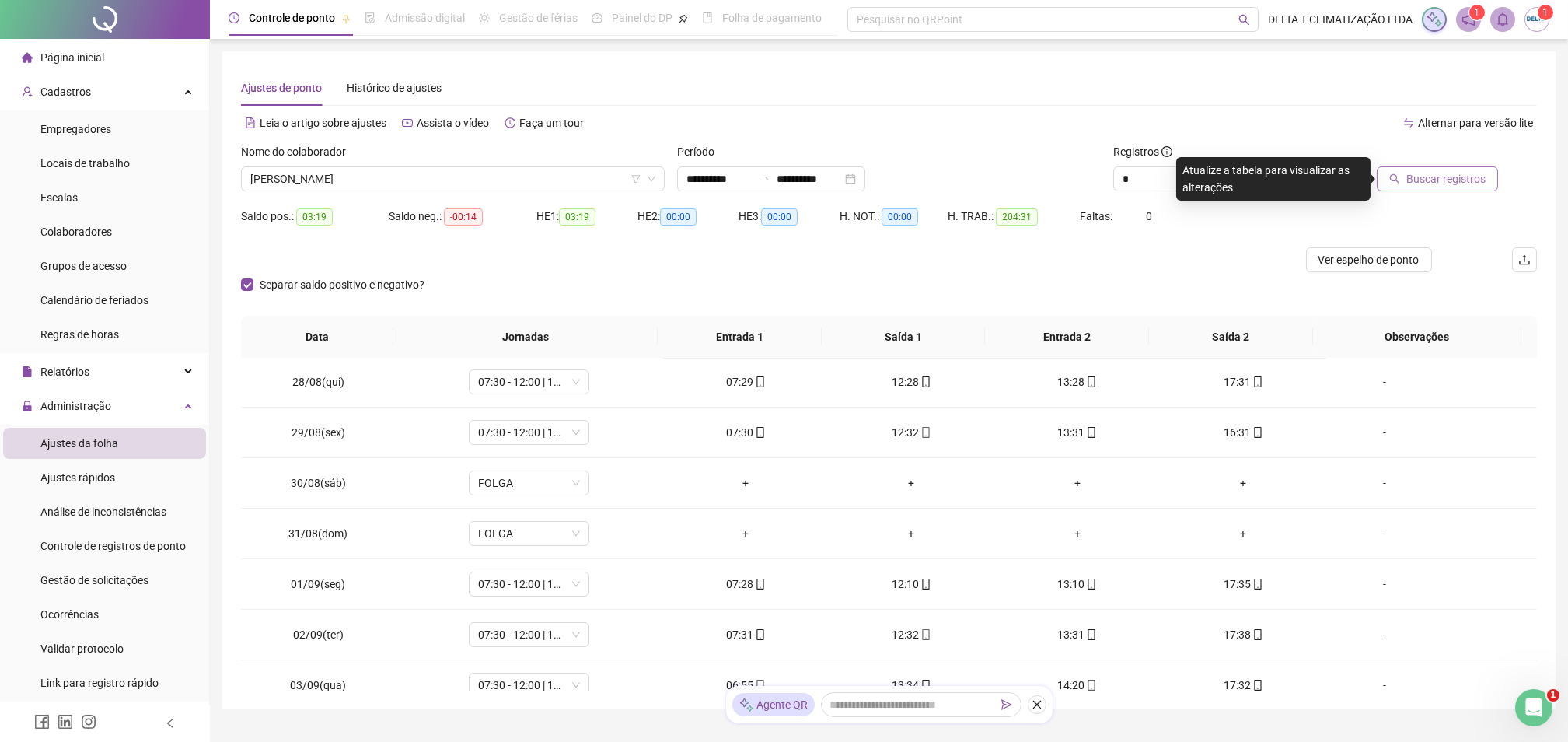
click at [1408, 182] on button "Buscar registros" at bounding box center [1437, 178] width 121 height 25
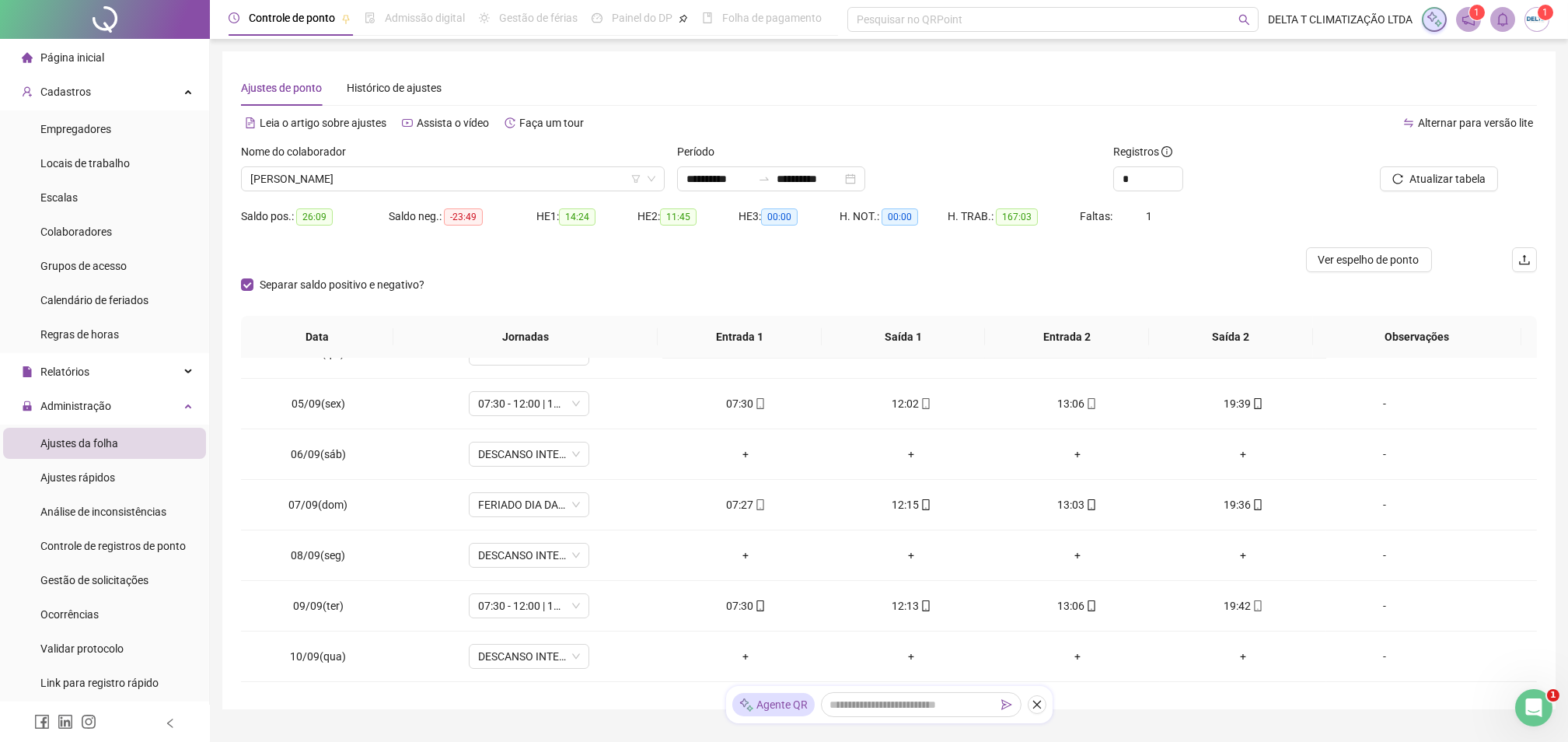
scroll to position [821, 0]
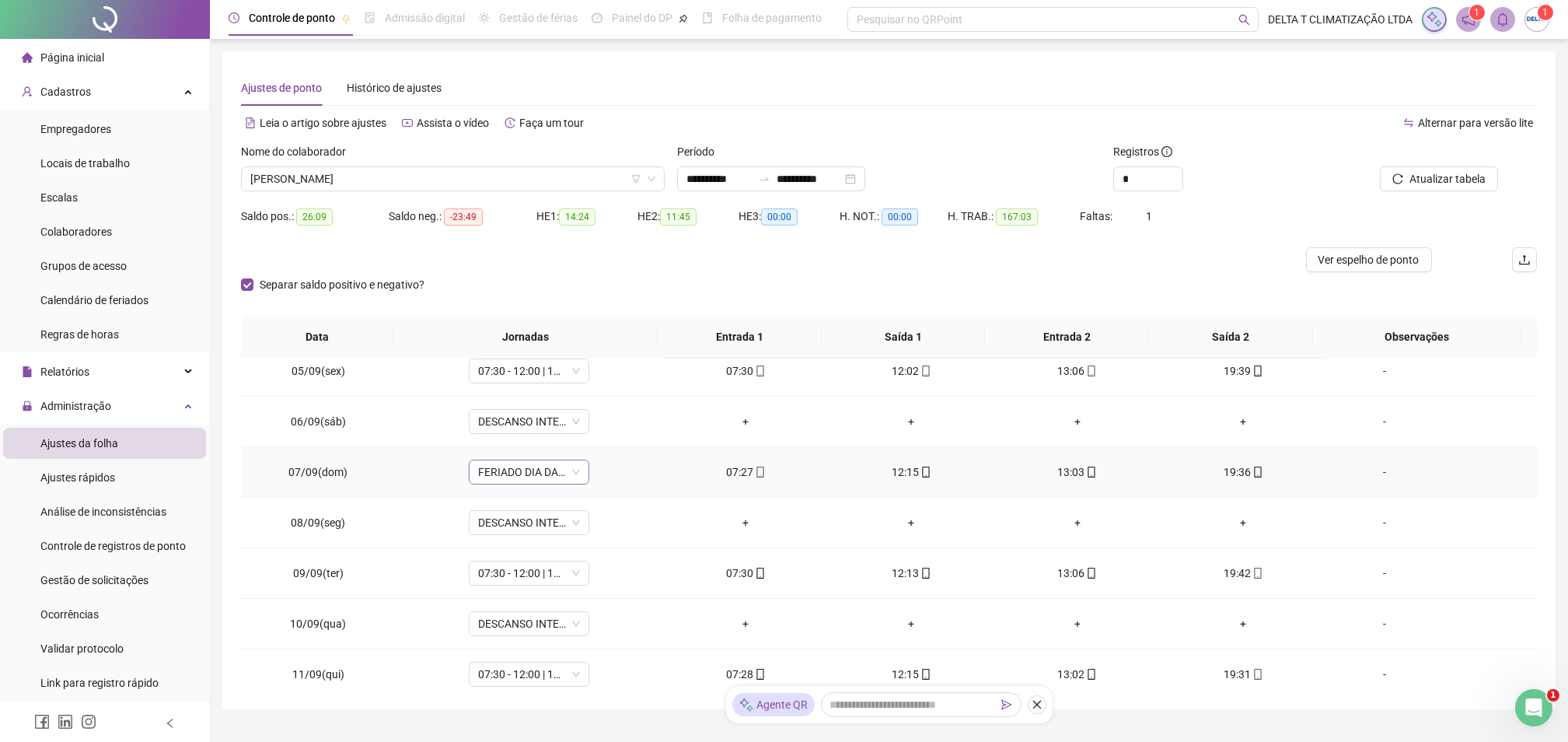
click at [525, 477] on span "FERIADO DIA DA INDEPENDÊNCIA" at bounding box center [529, 472] width 102 height 24
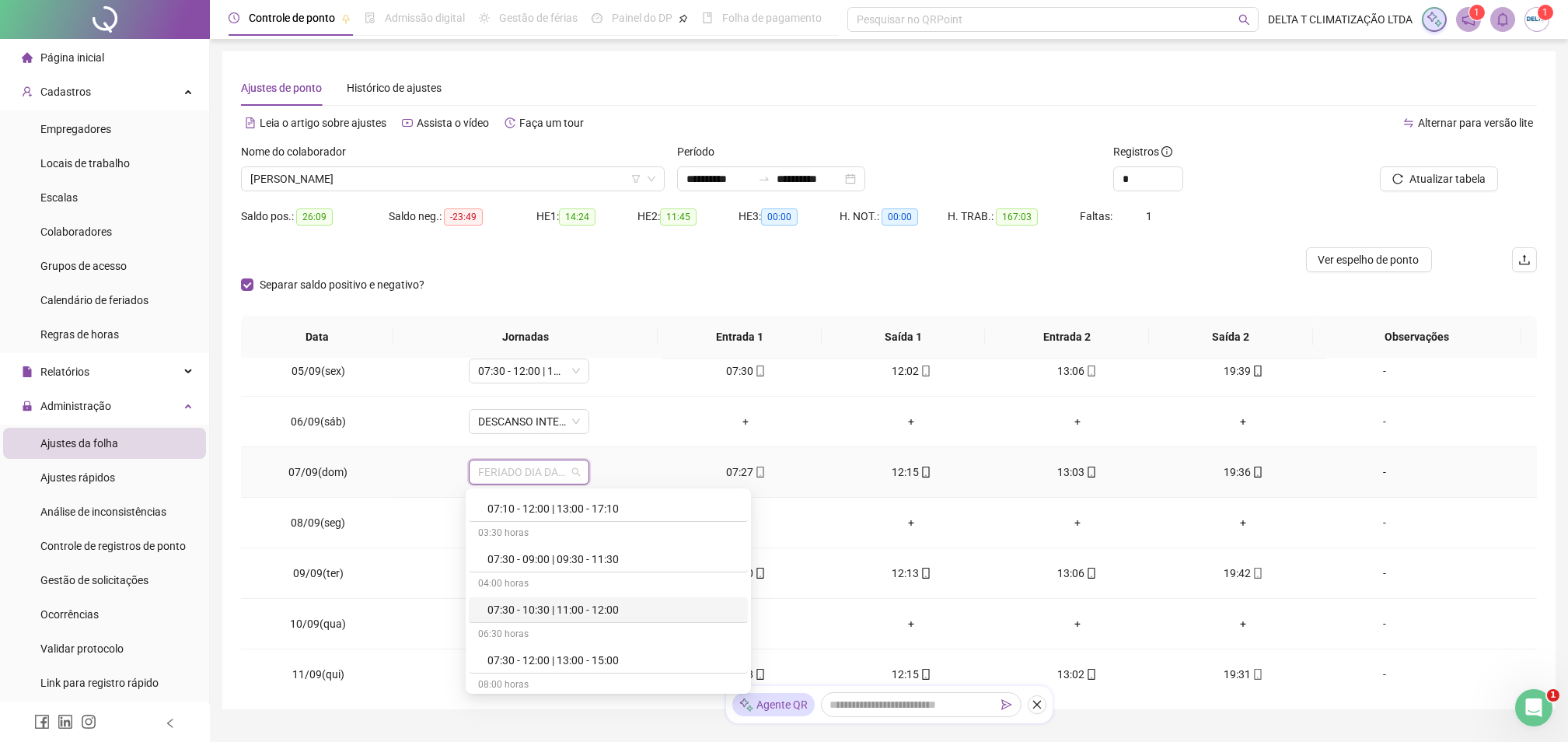
scroll to position [1036, 0]
click at [580, 606] on div "07:30 - 12:00 | 13:00 - 17:30" at bounding box center [613, 604] width 251 height 17
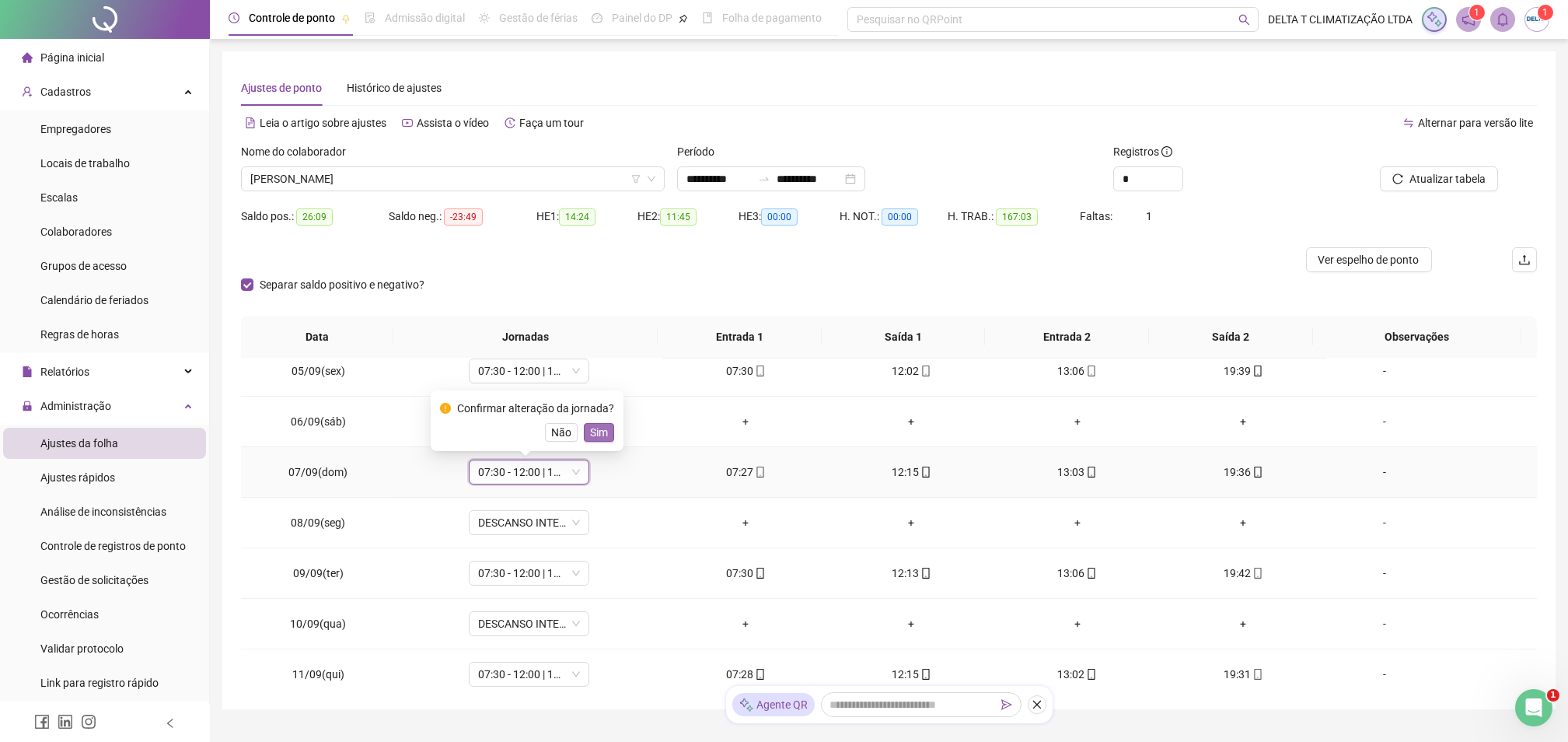
click at [603, 438] on span "Sim" at bounding box center [599, 432] width 18 height 17
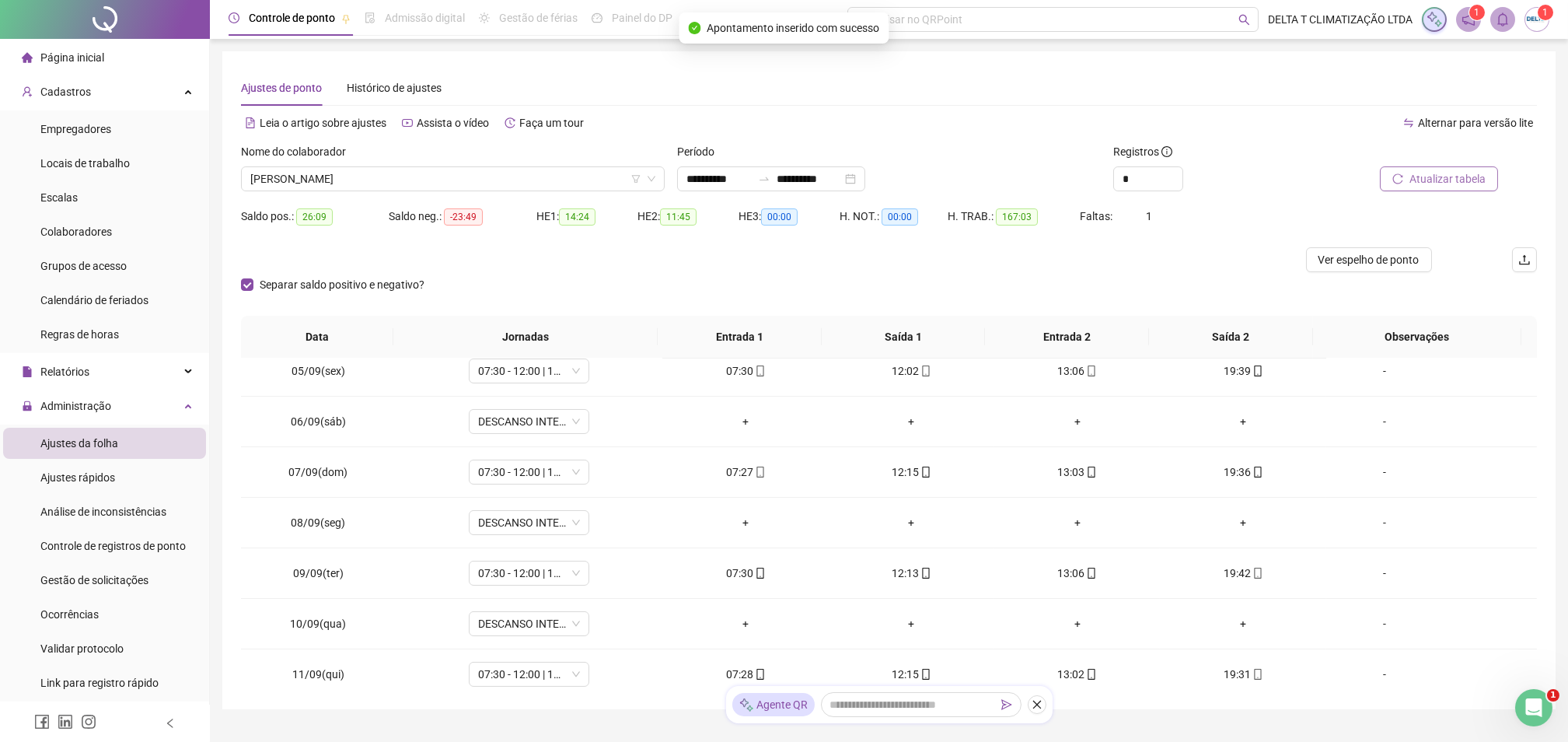
click at [1420, 189] on button "Atualizar tabela" at bounding box center [1438, 178] width 118 height 25
click at [1393, 258] on span "Ver espelho de ponto" at bounding box center [1369, 259] width 101 height 17
click at [813, 179] on input "**********" at bounding box center [809, 179] width 65 height 17
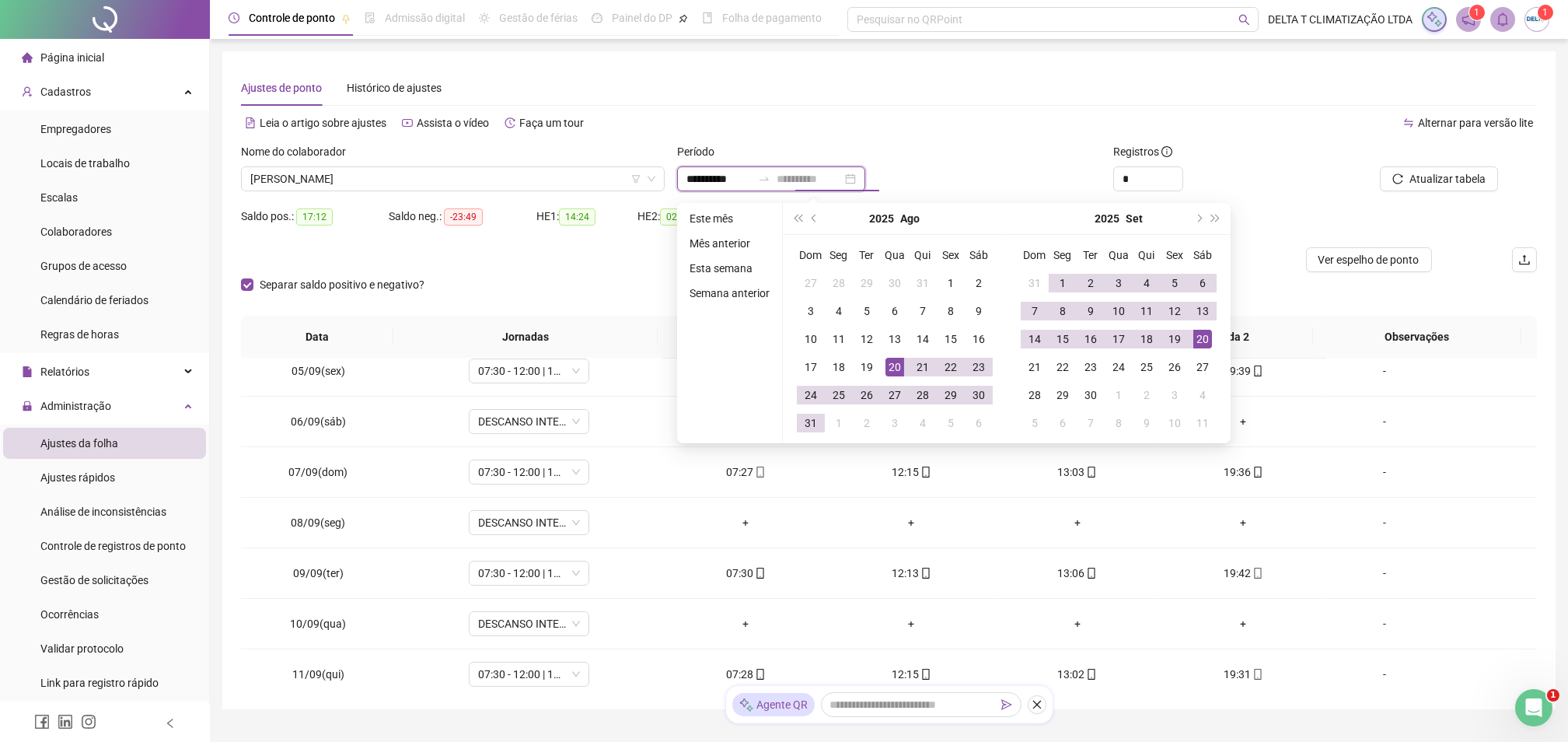
type input "**********"
click at [1197, 342] on div "20" at bounding box center [1203, 339] width 19 height 19
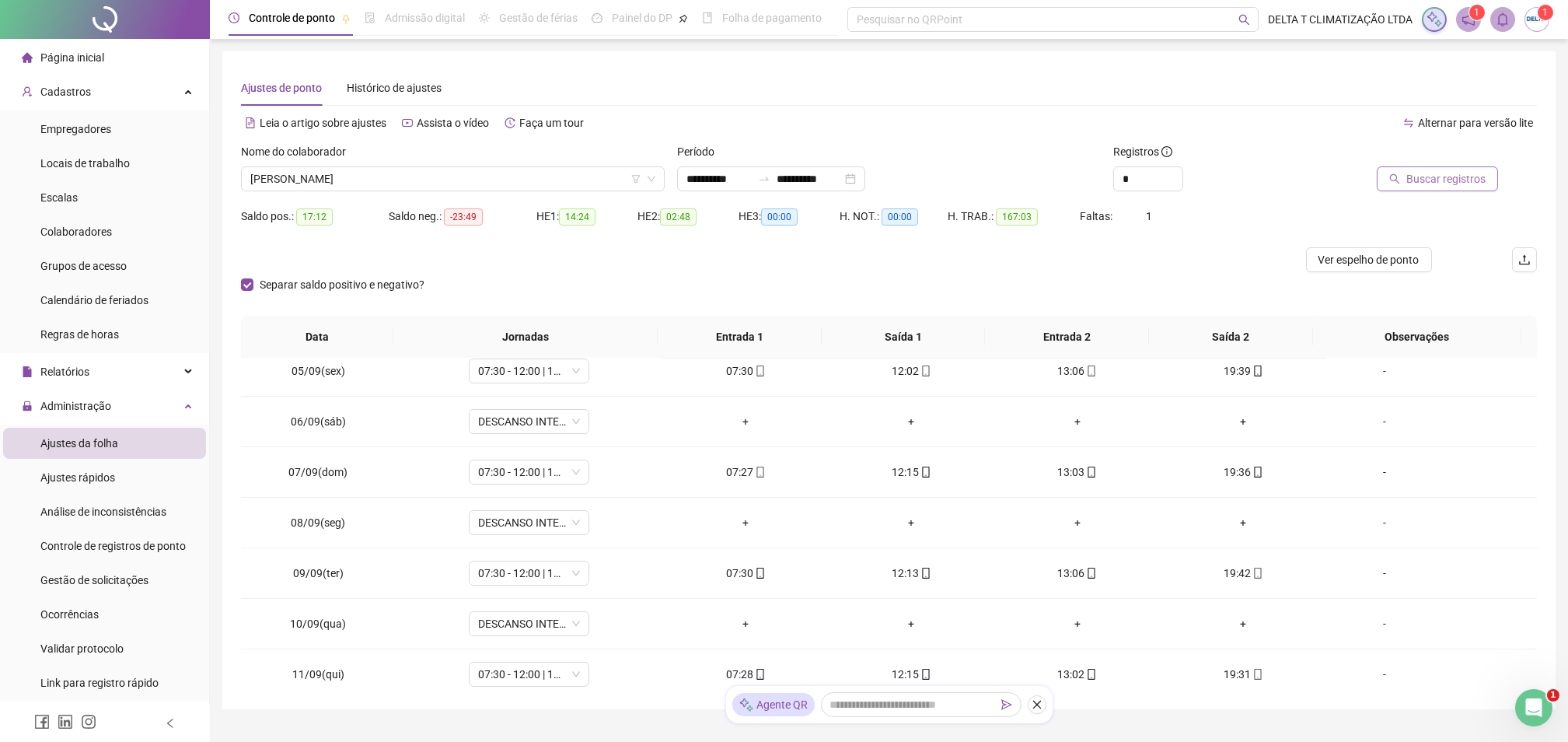
click at [1409, 187] on button "Buscar registros" at bounding box center [1437, 178] width 121 height 25
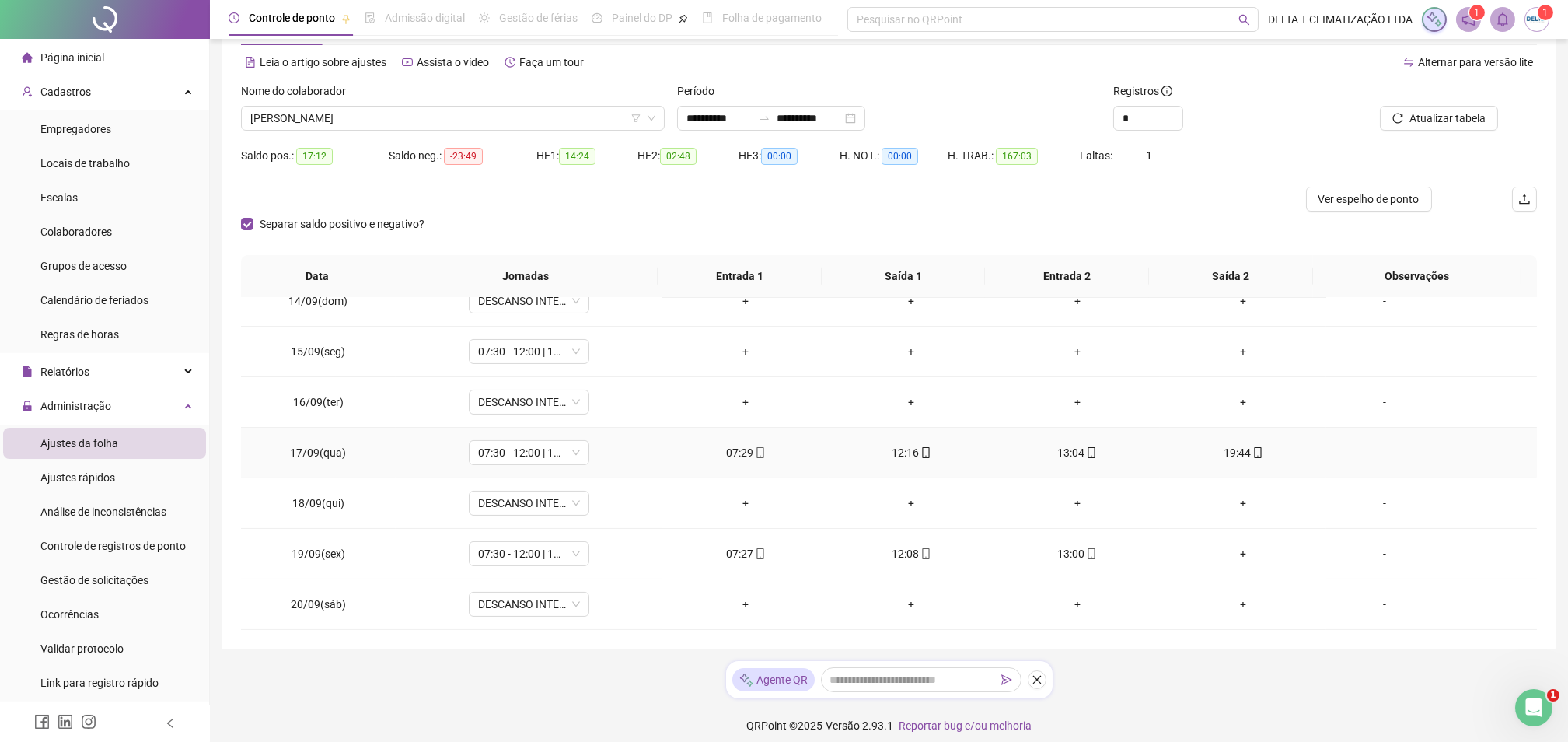
scroll to position [70, 0]
